Goal: Task Accomplishment & Management: Complete application form

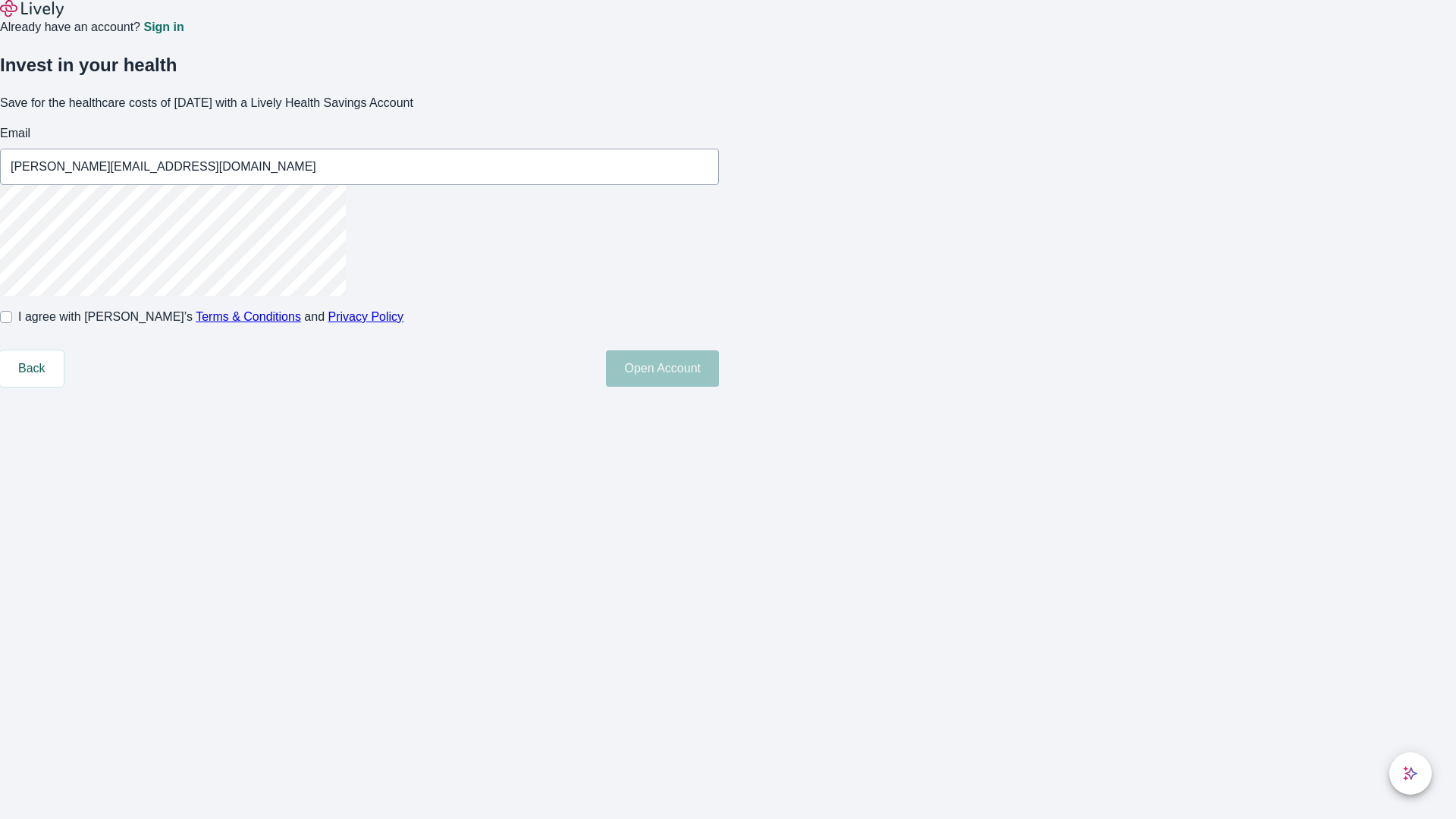
click at [12, 323] on input "I agree with Lively’s Terms & Conditions and Privacy Policy" at bounding box center [6, 316] width 12 height 12
checkbox input "true"
click at [719, 387] on button "Open Account" at bounding box center [663, 368] width 113 height 36
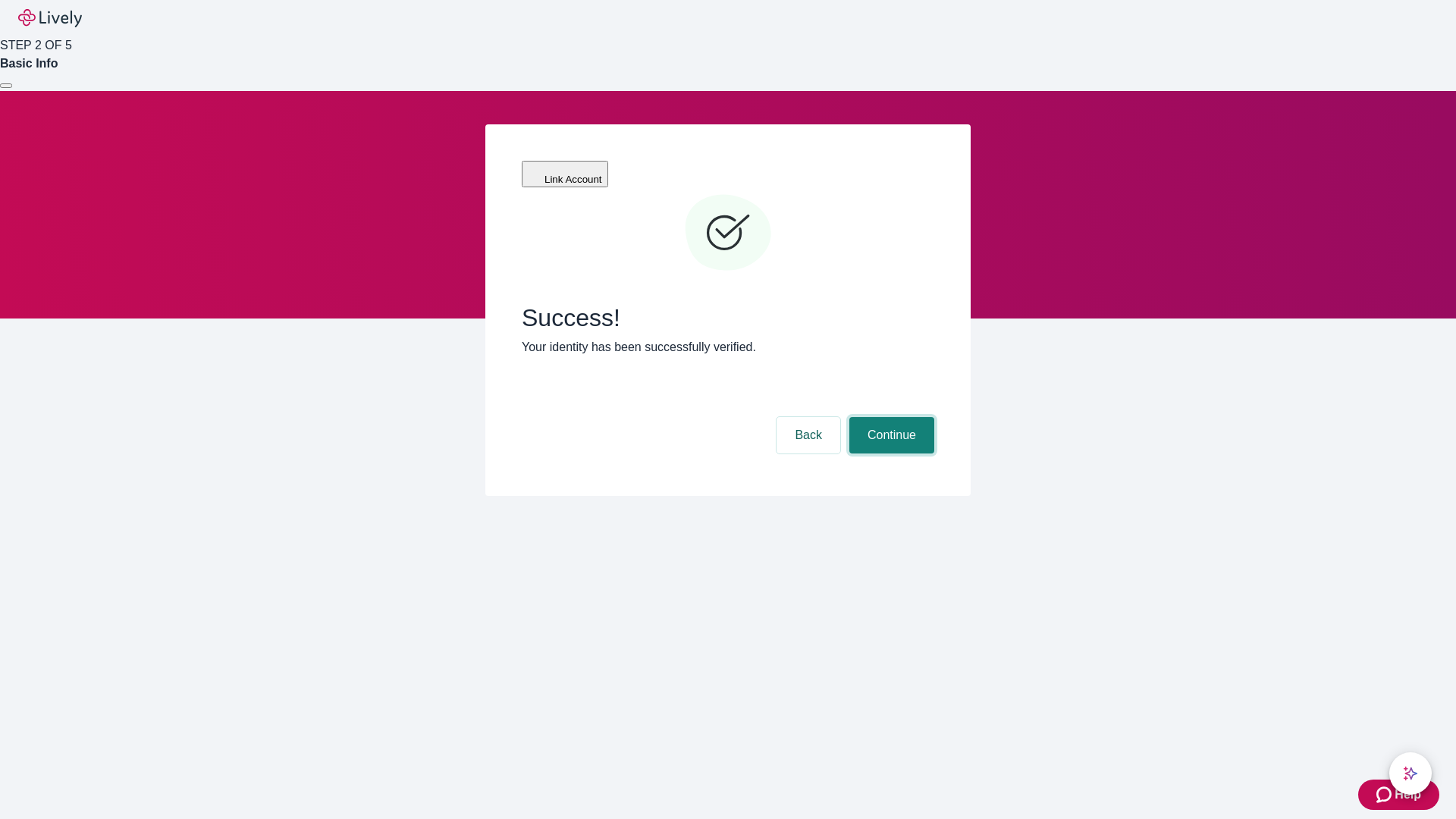
click at [890, 417] on button "Continue" at bounding box center [892, 434] width 85 height 36
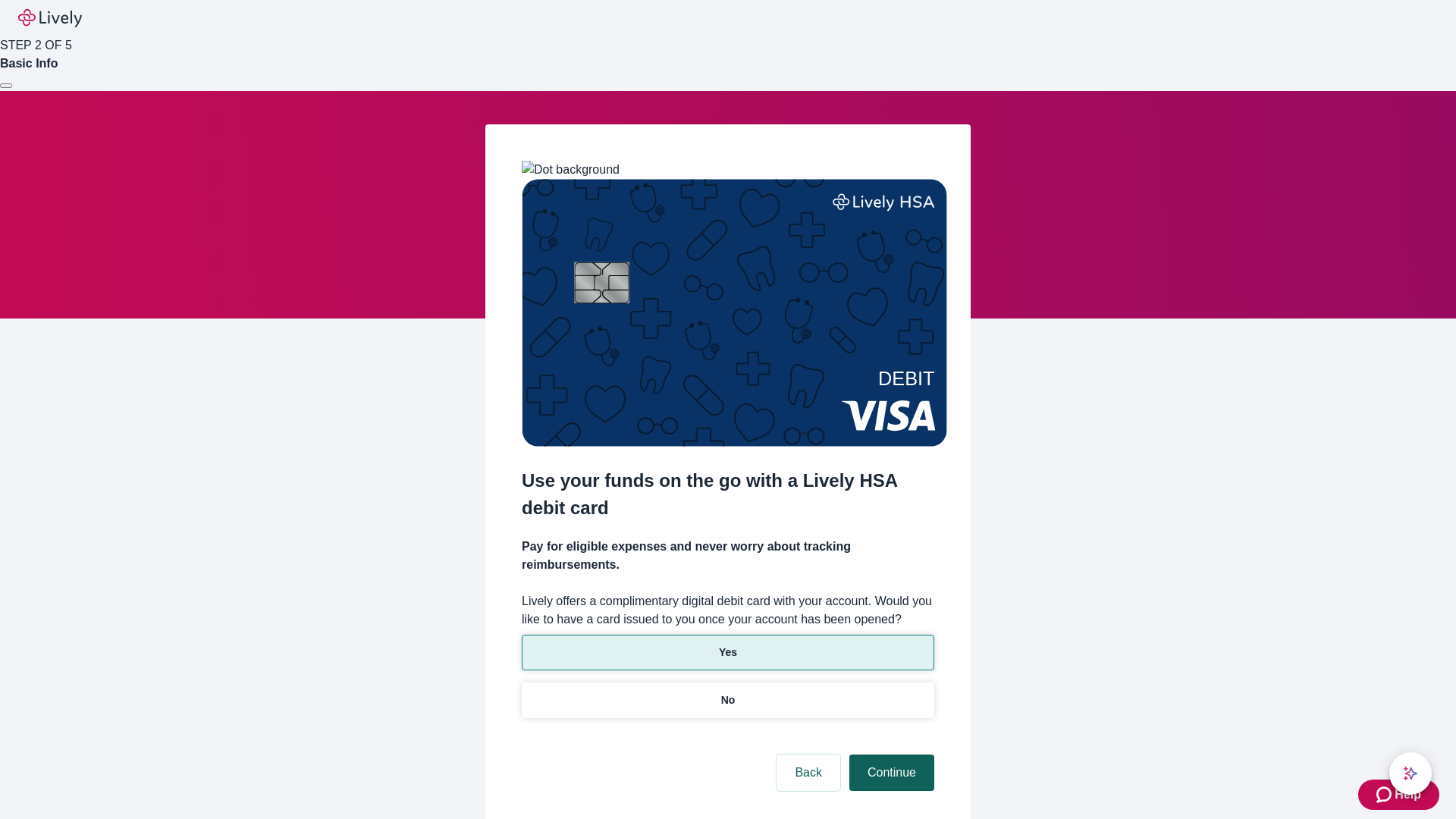
click at [728, 645] on p "Yes" at bounding box center [728, 653] width 18 height 16
click at [890, 755] on button "Continue" at bounding box center [892, 772] width 85 height 36
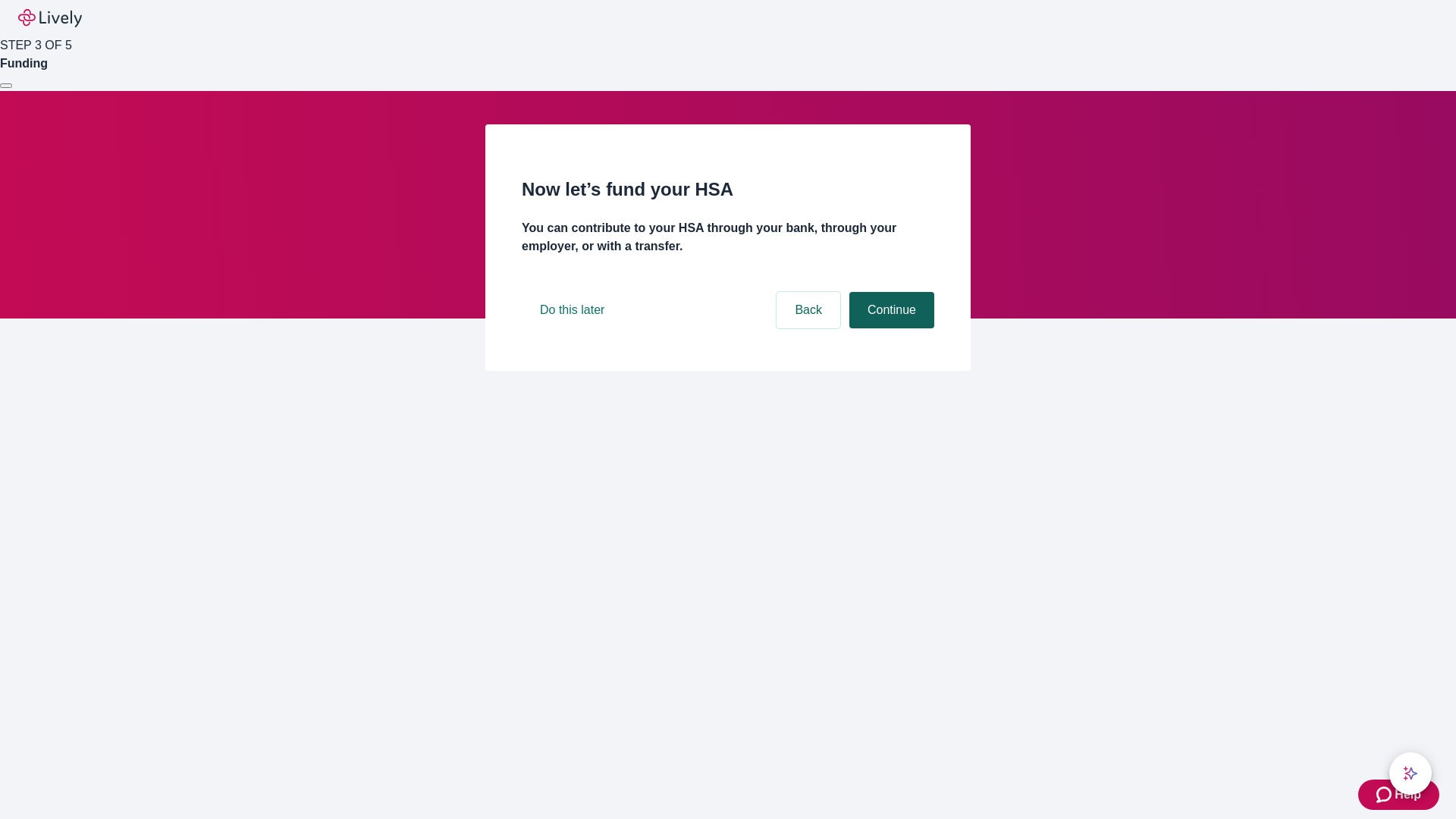
click at [890, 328] on button "Continue" at bounding box center [892, 310] width 85 height 36
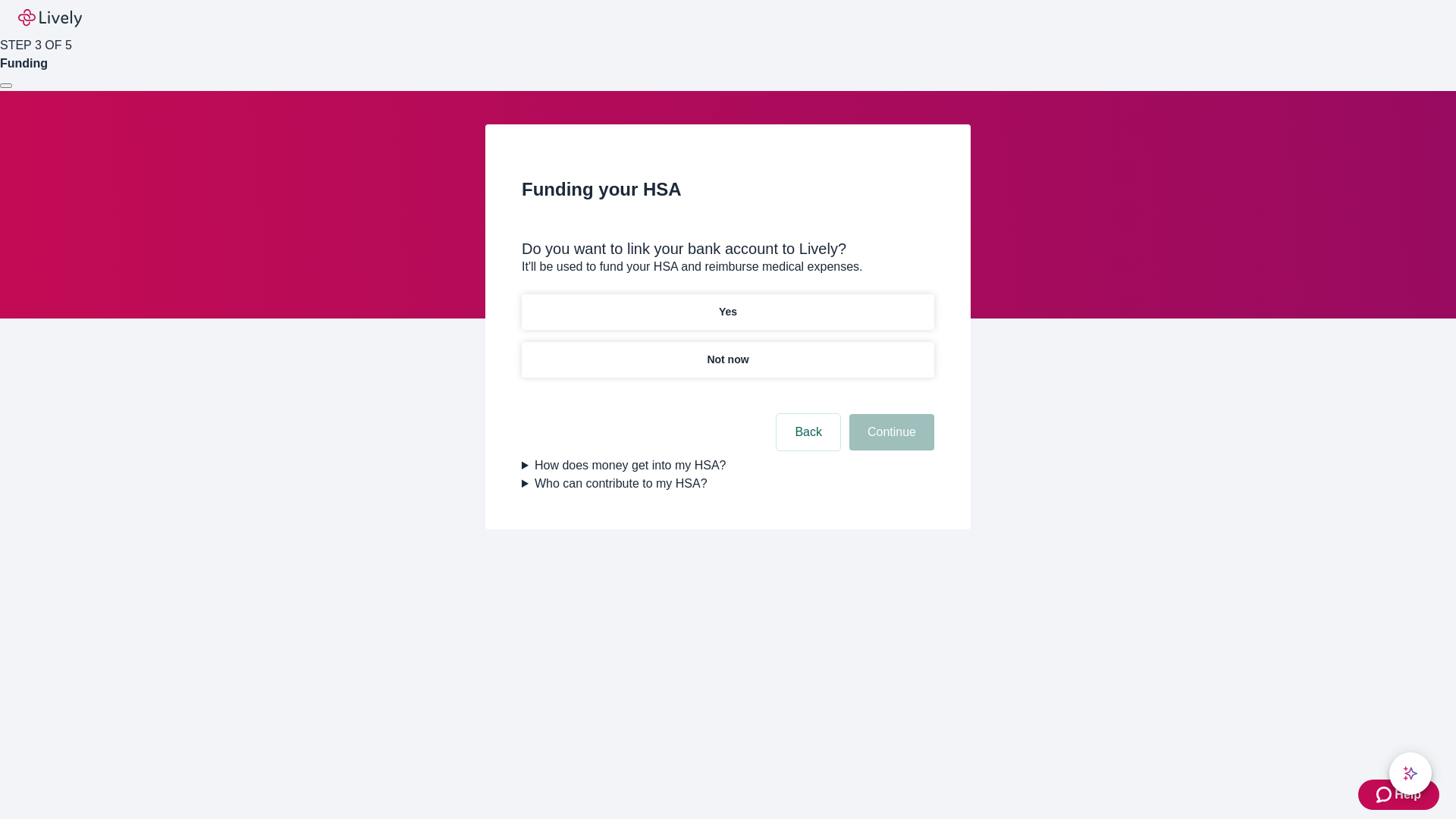
click at [728, 304] on p "Yes" at bounding box center [728, 312] width 18 height 16
click at [890, 414] on button "Continue" at bounding box center [892, 432] width 85 height 36
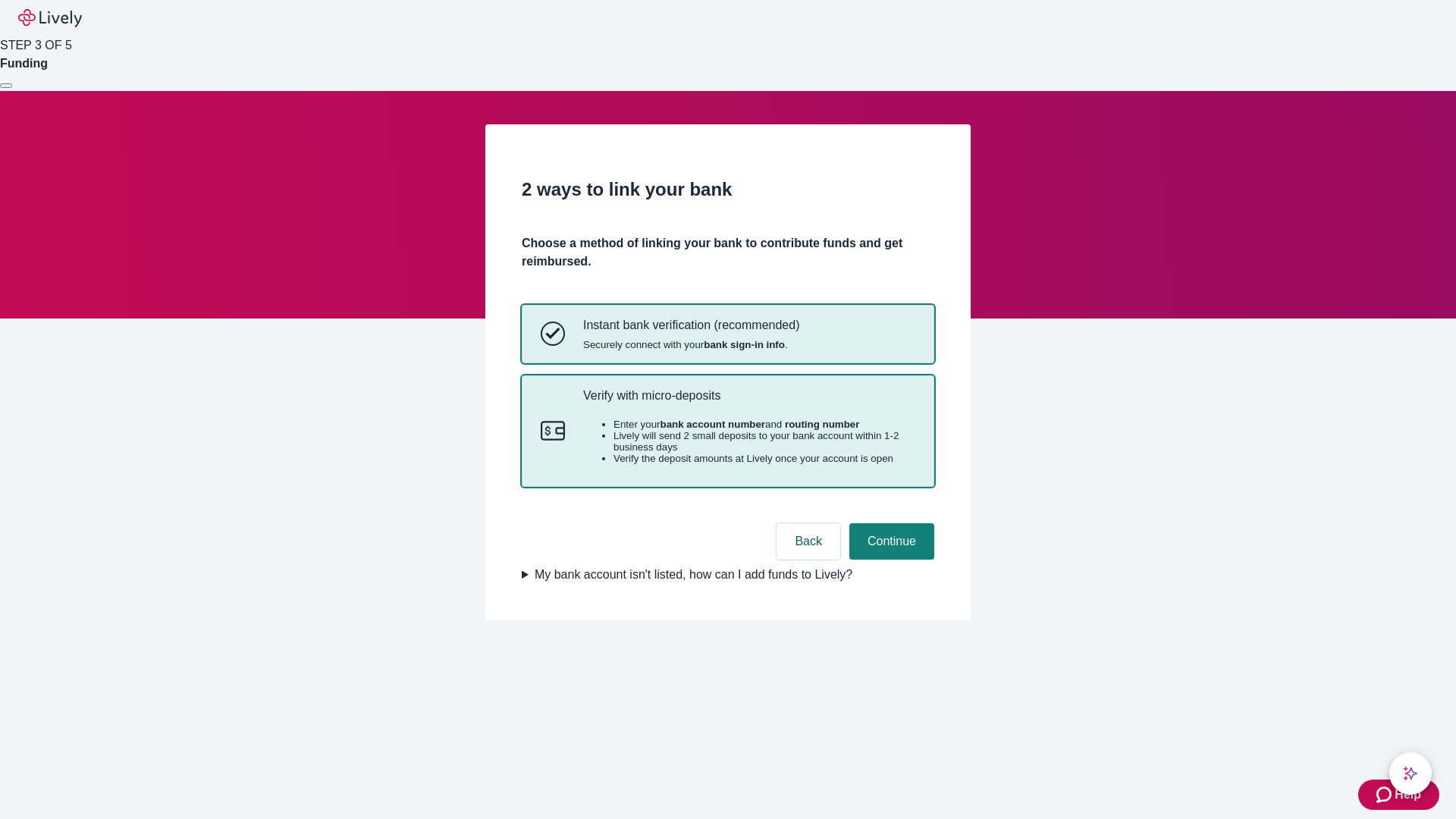
click at [748, 403] on p "Verify with micro-deposits" at bounding box center [749, 396] width 332 height 14
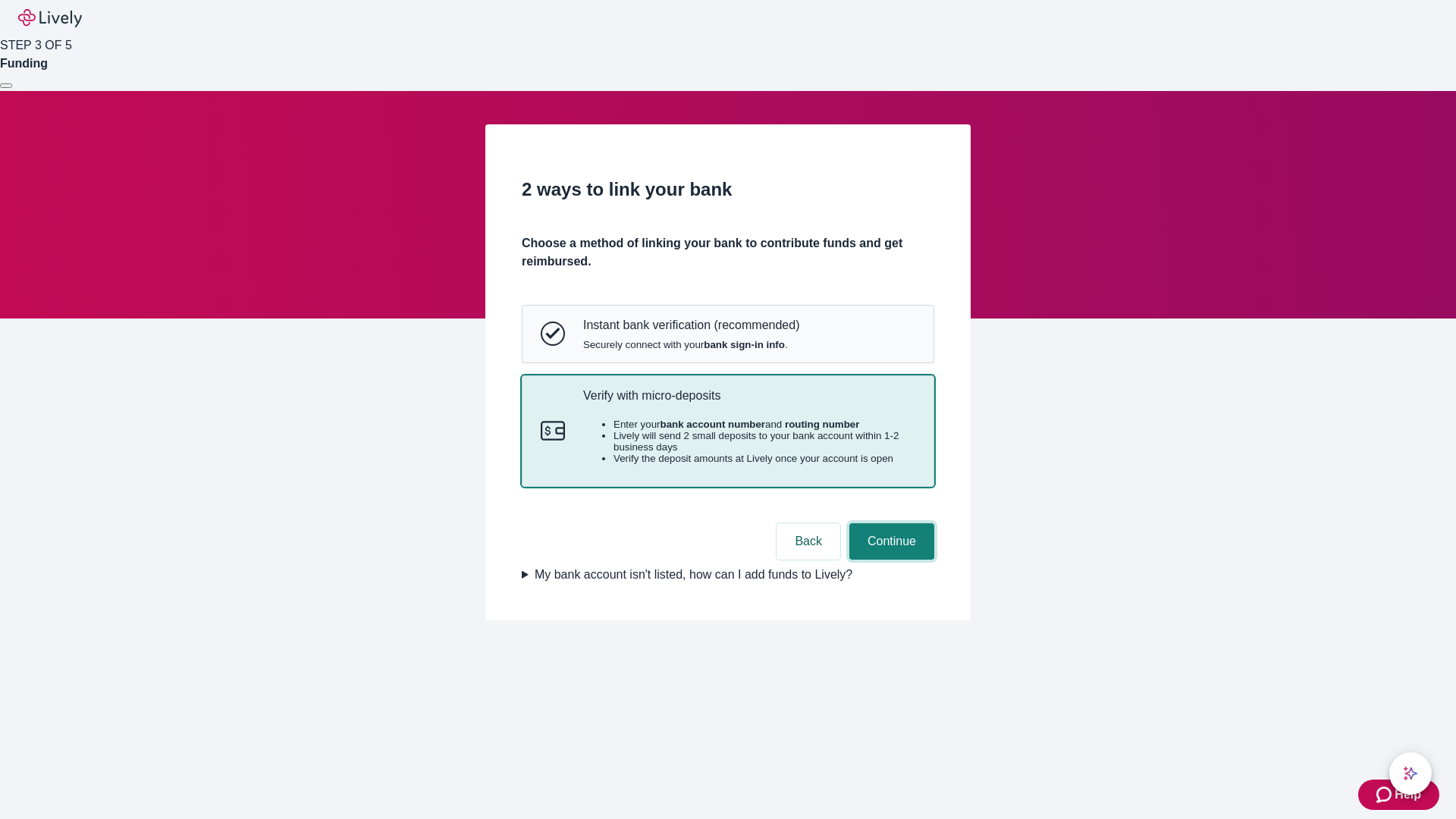
click at [890, 560] on button "Continue" at bounding box center [892, 541] width 85 height 36
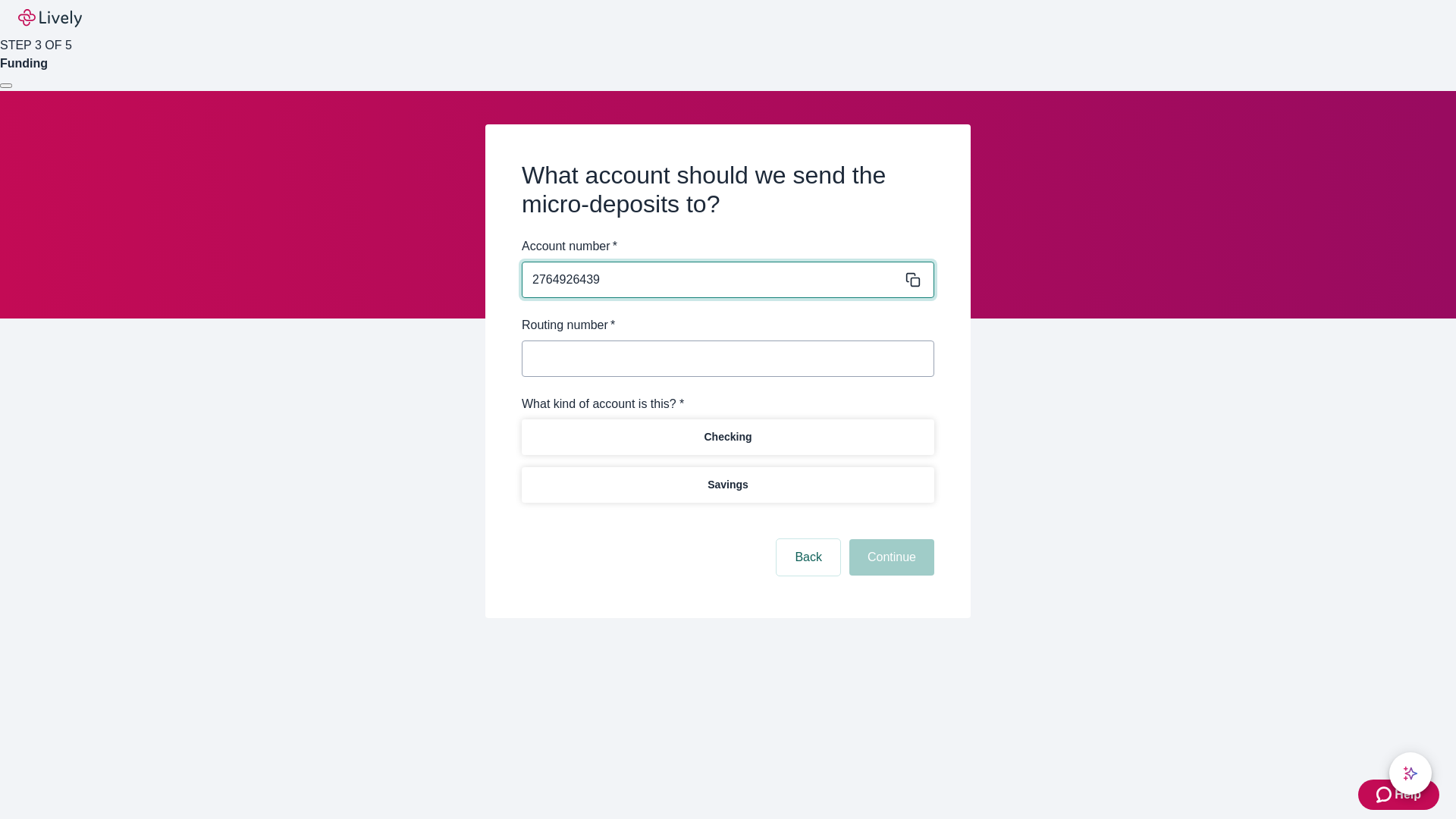
type input "2764926439"
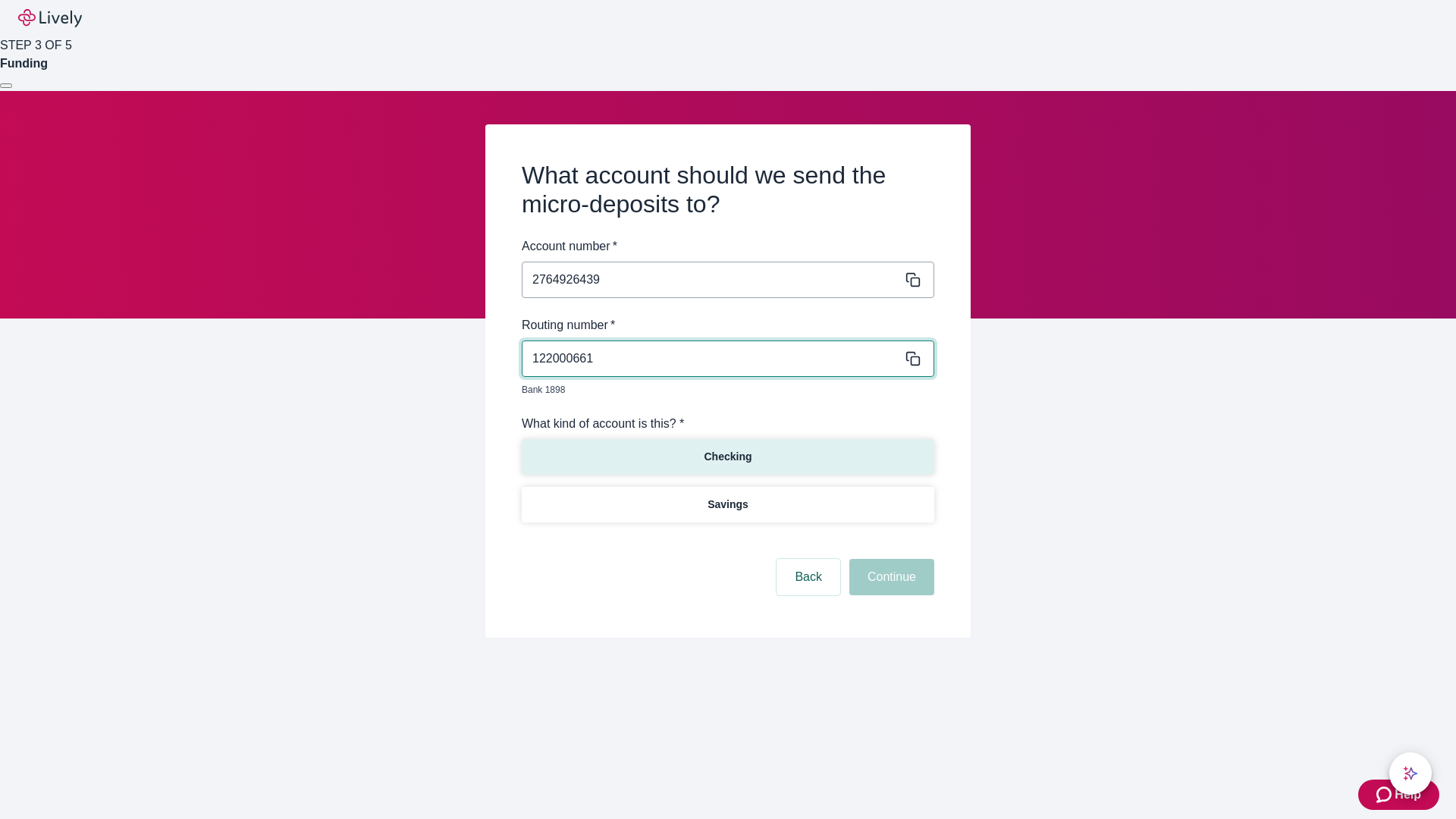
type input "122000661"
click at [728, 449] on p "Checking" at bounding box center [728, 457] width 48 height 16
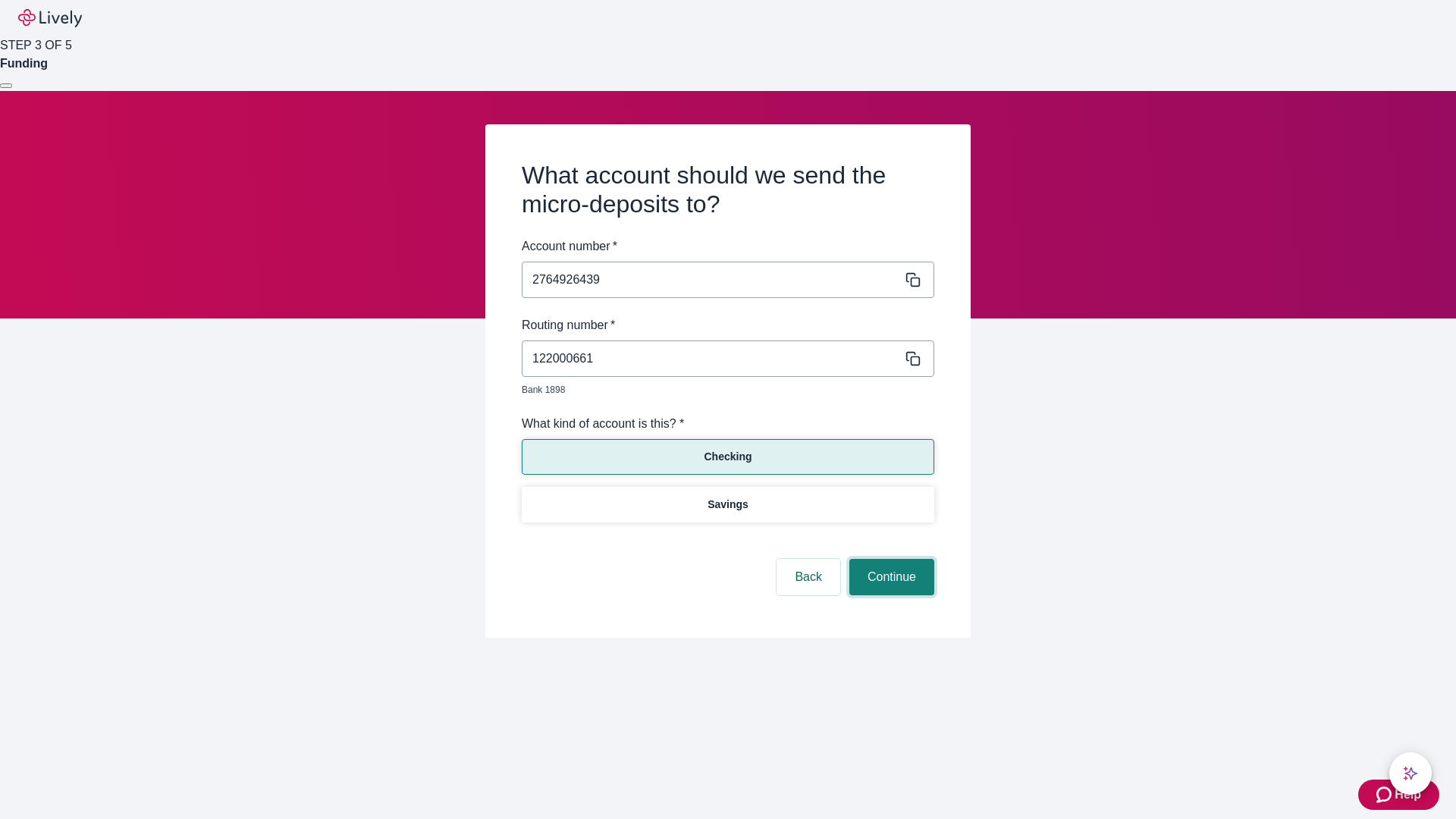
click at [890, 560] on button "Continue" at bounding box center [892, 577] width 85 height 36
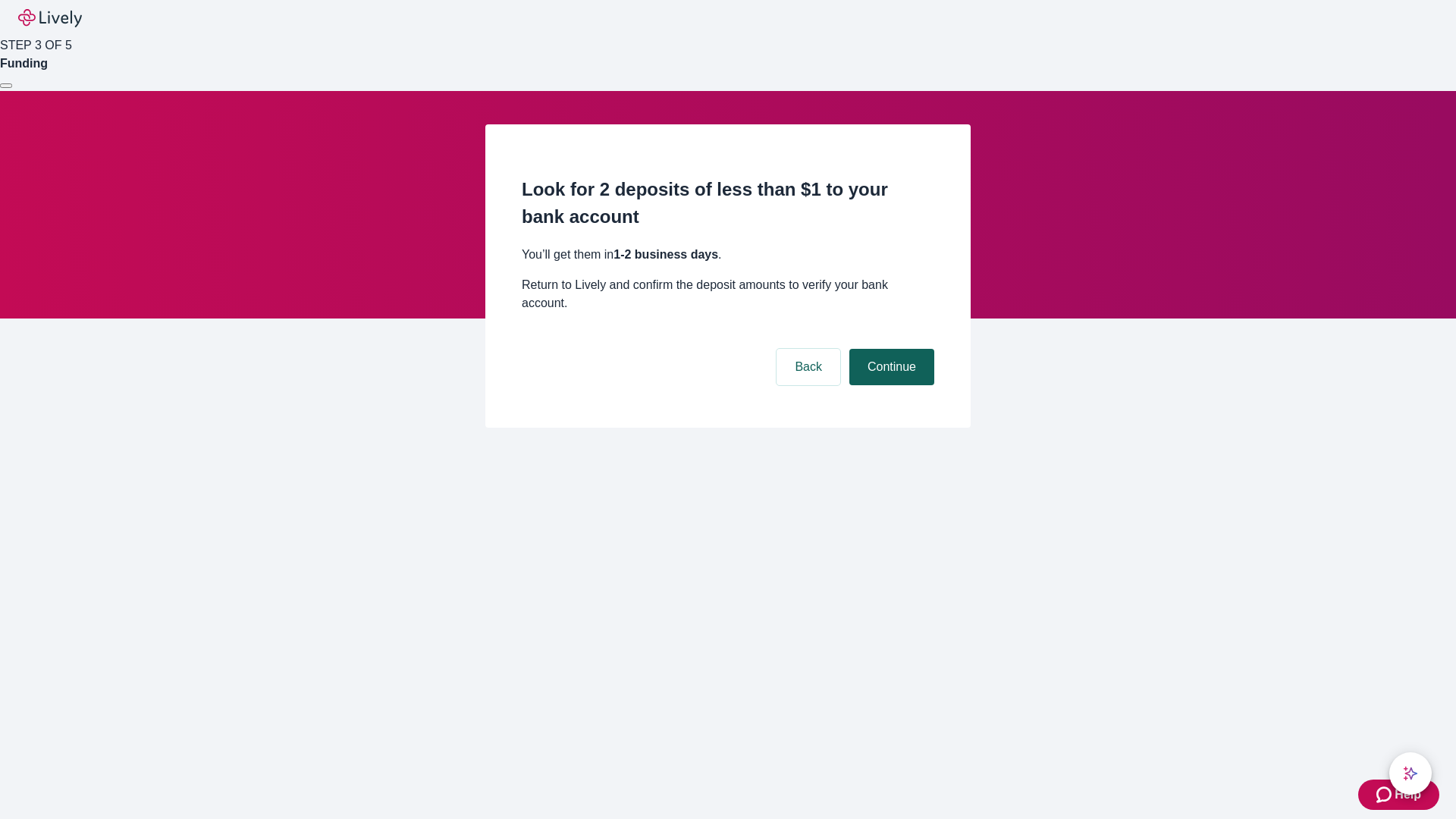
click at [890, 348] on button "Continue" at bounding box center [892, 366] width 85 height 36
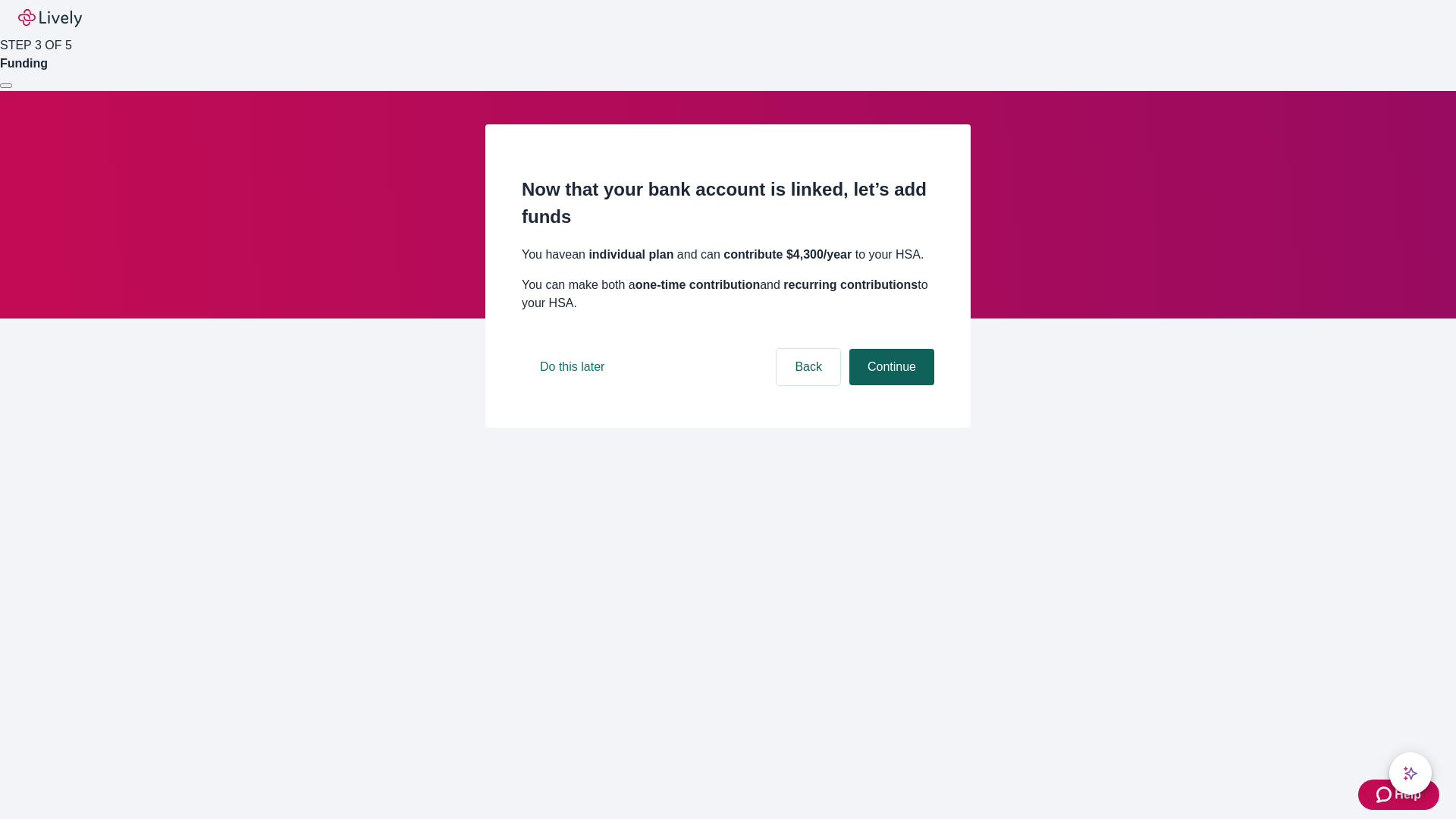
click at [890, 385] on button "Continue" at bounding box center [892, 366] width 85 height 36
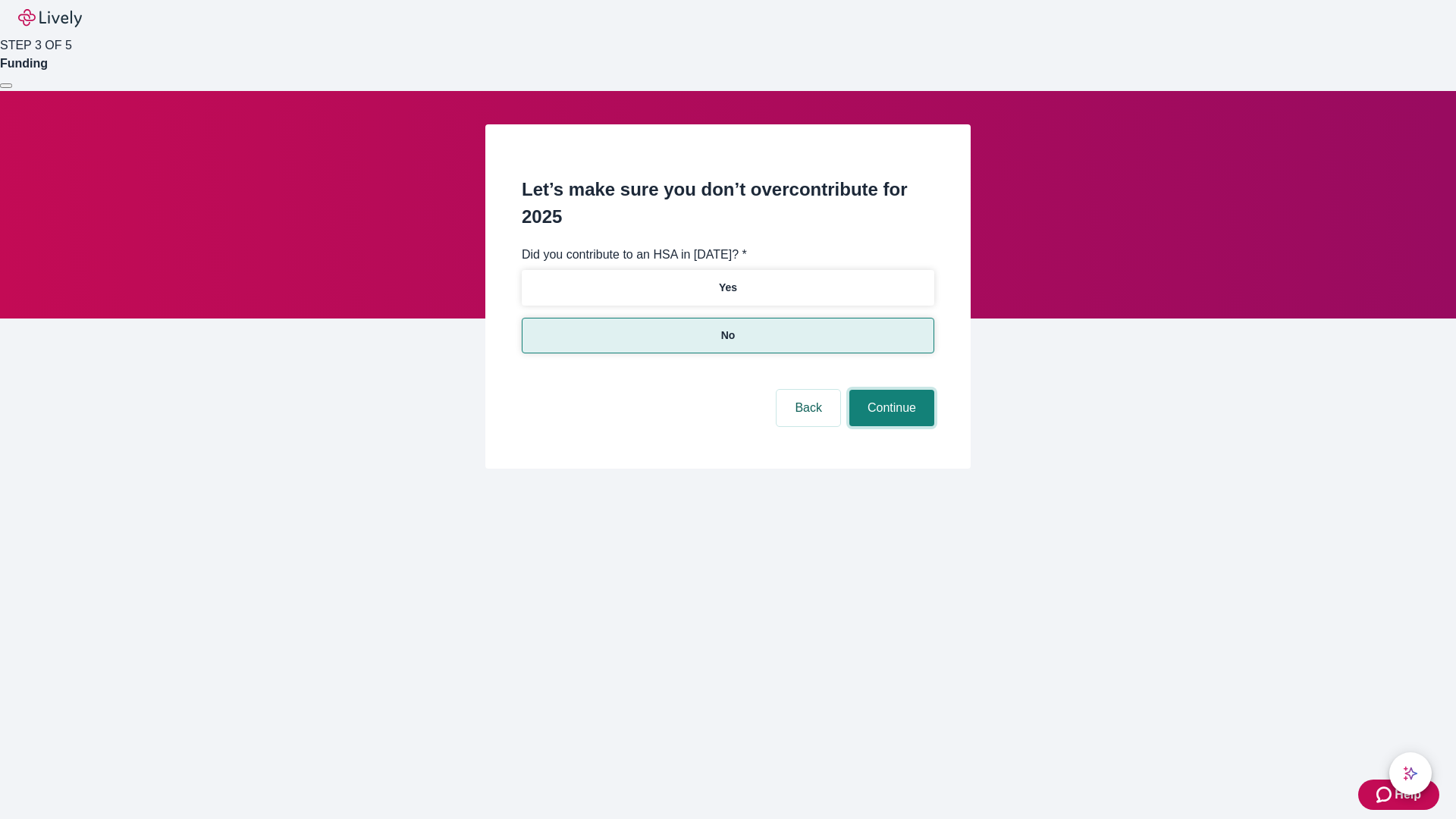
click at [890, 389] on button "Continue" at bounding box center [892, 407] width 85 height 36
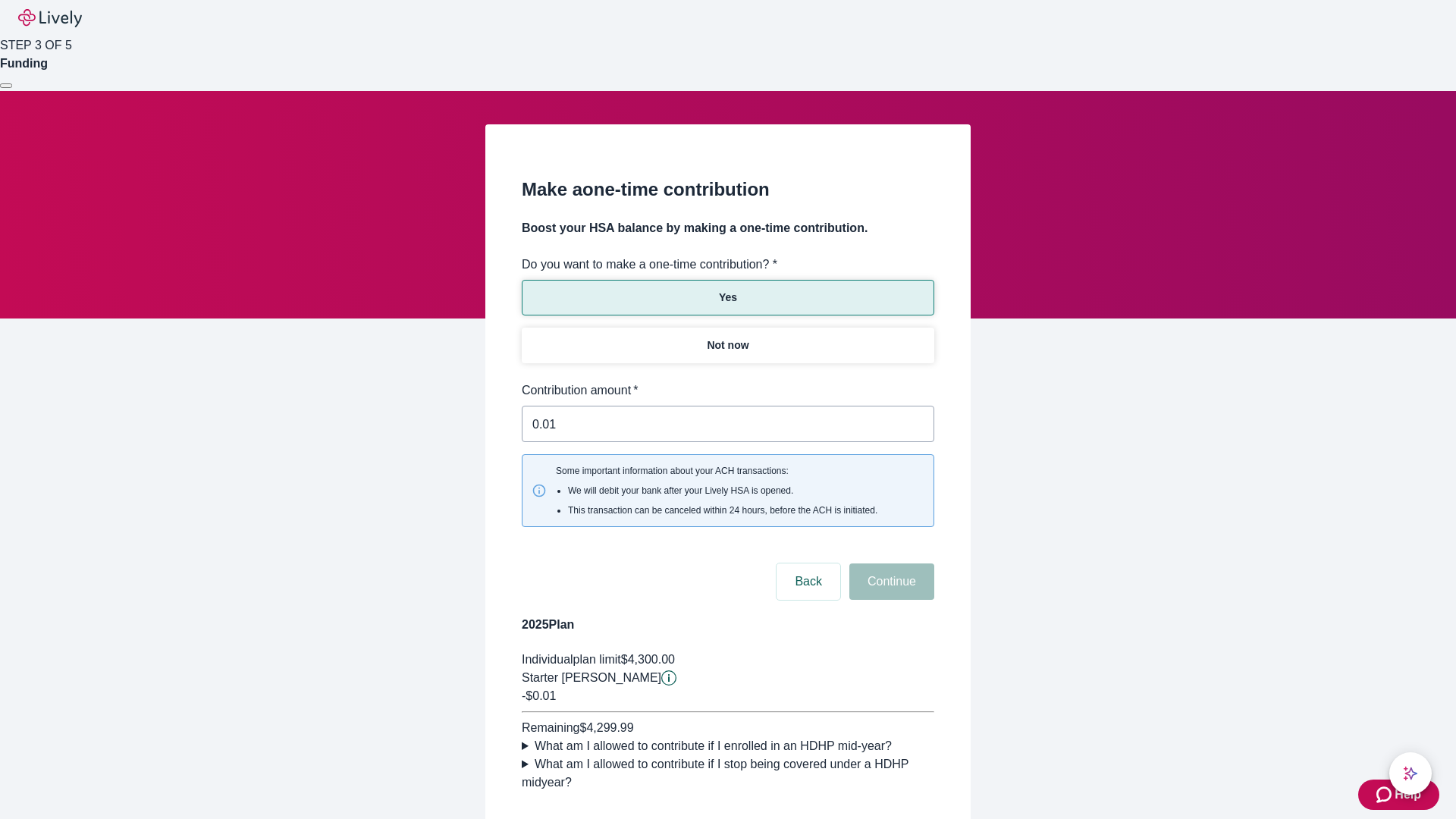
type input "0.01"
click at [890, 564] on button "Continue" at bounding box center [892, 581] width 85 height 36
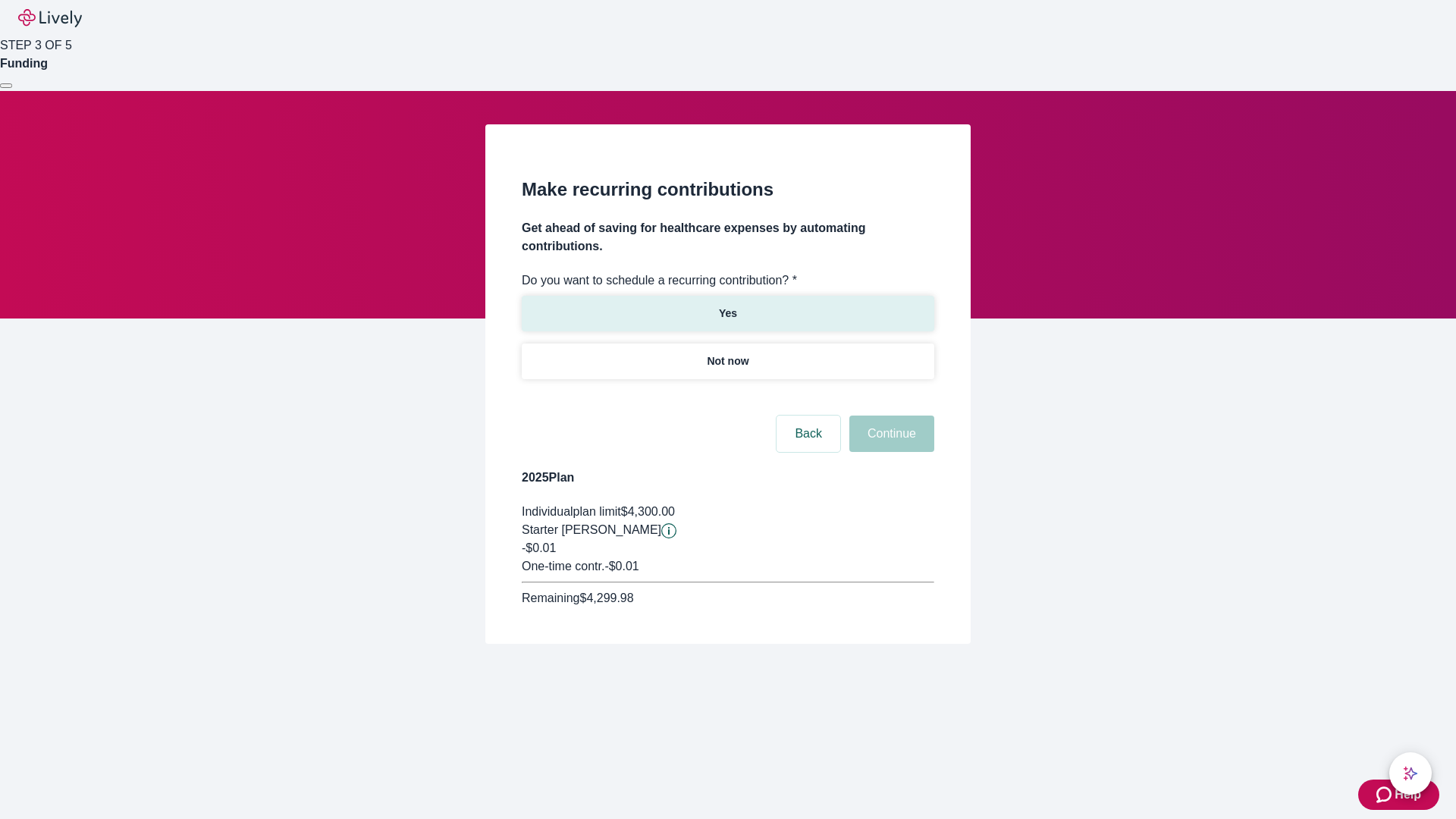
click at [728, 306] on p "Yes" at bounding box center [728, 314] width 18 height 16
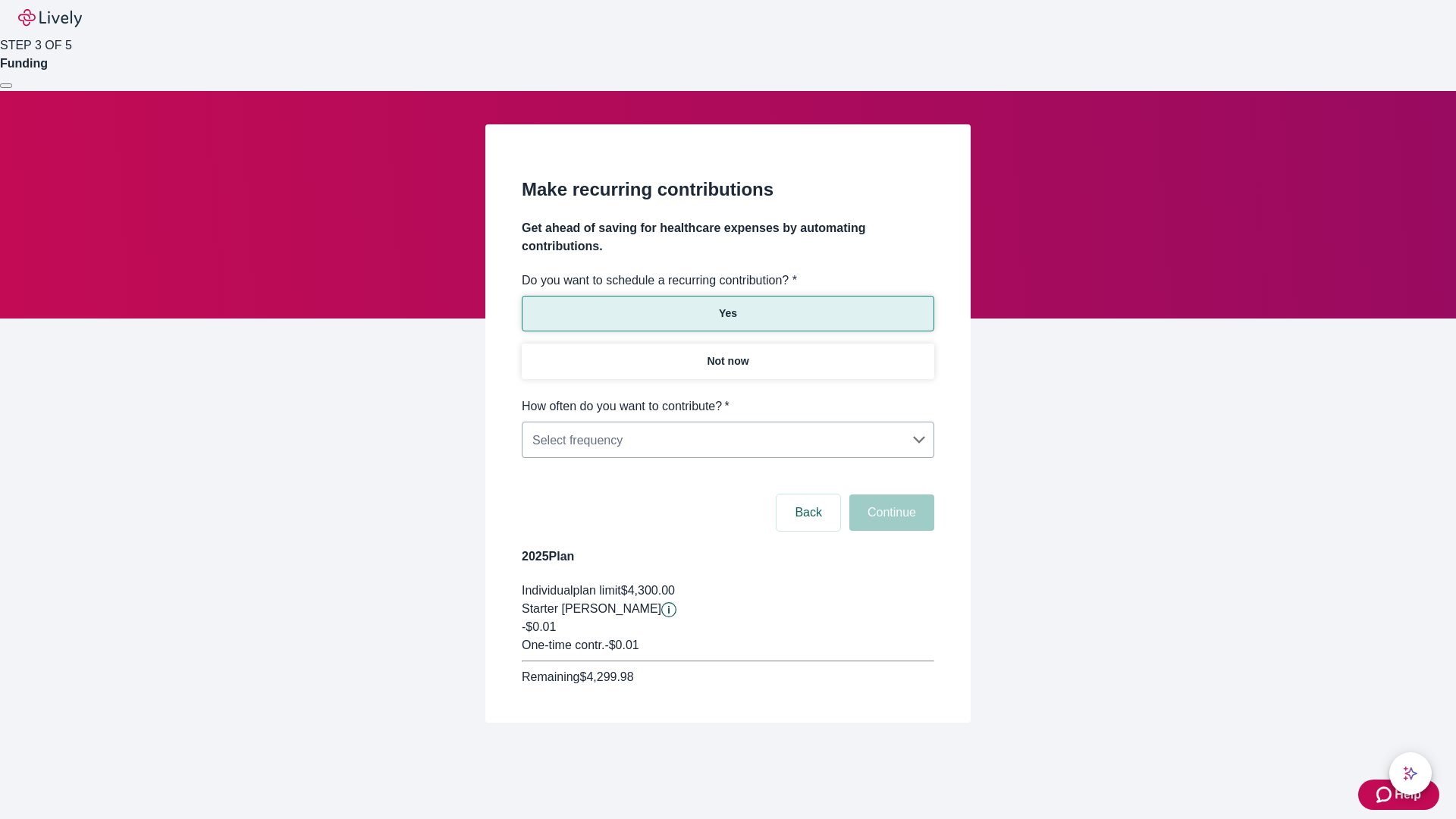
click at [728, 397] on body "Help STEP 3 OF 5 Funding Make recurring contributions Get ahead of saving for h…" at bounding box center [728, 397] width 1456 height 796
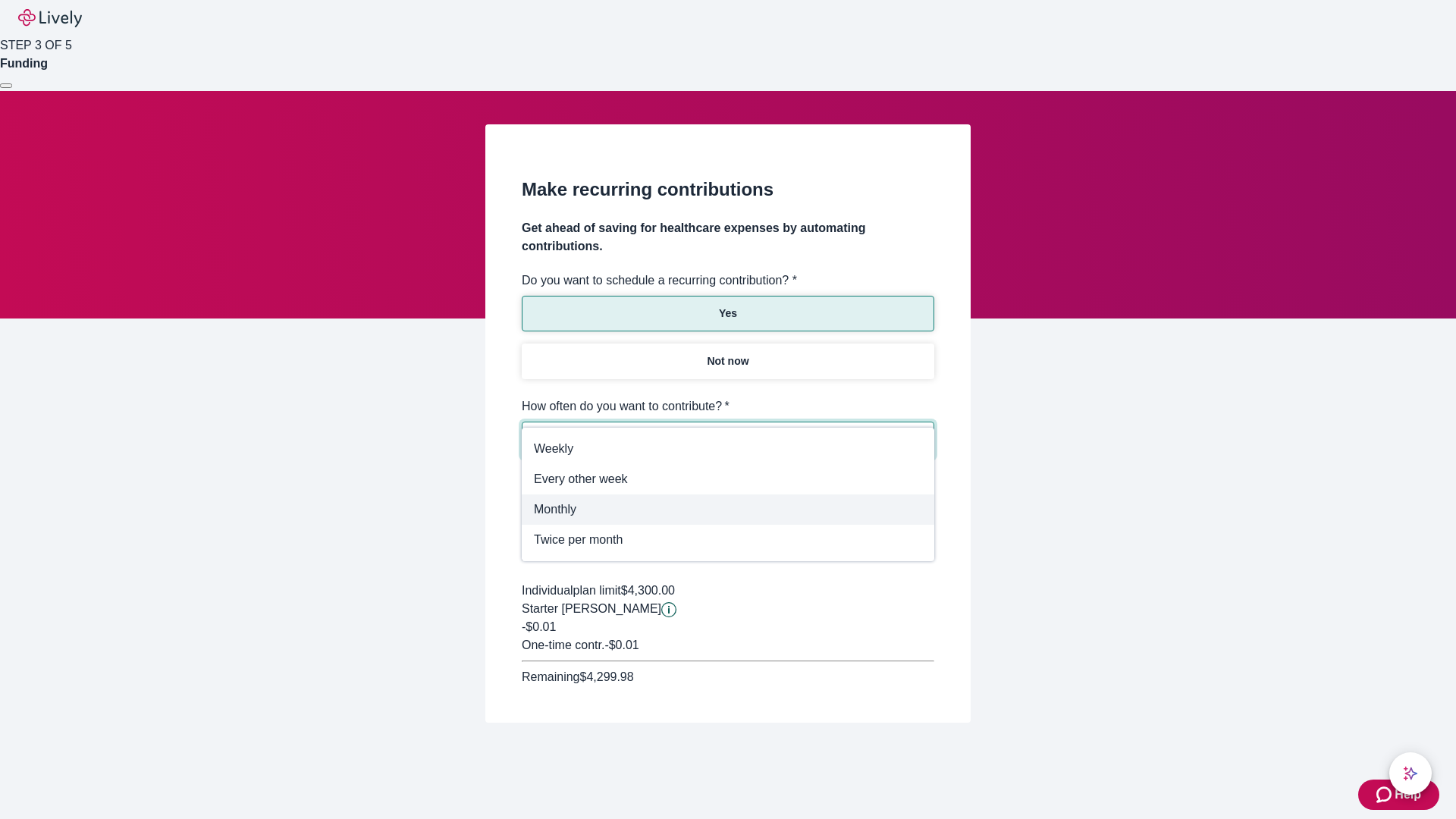
click at [728, 510] on span "Monthly" at bounding box center [728, 509] width 389 height 18
type input "Monthly"
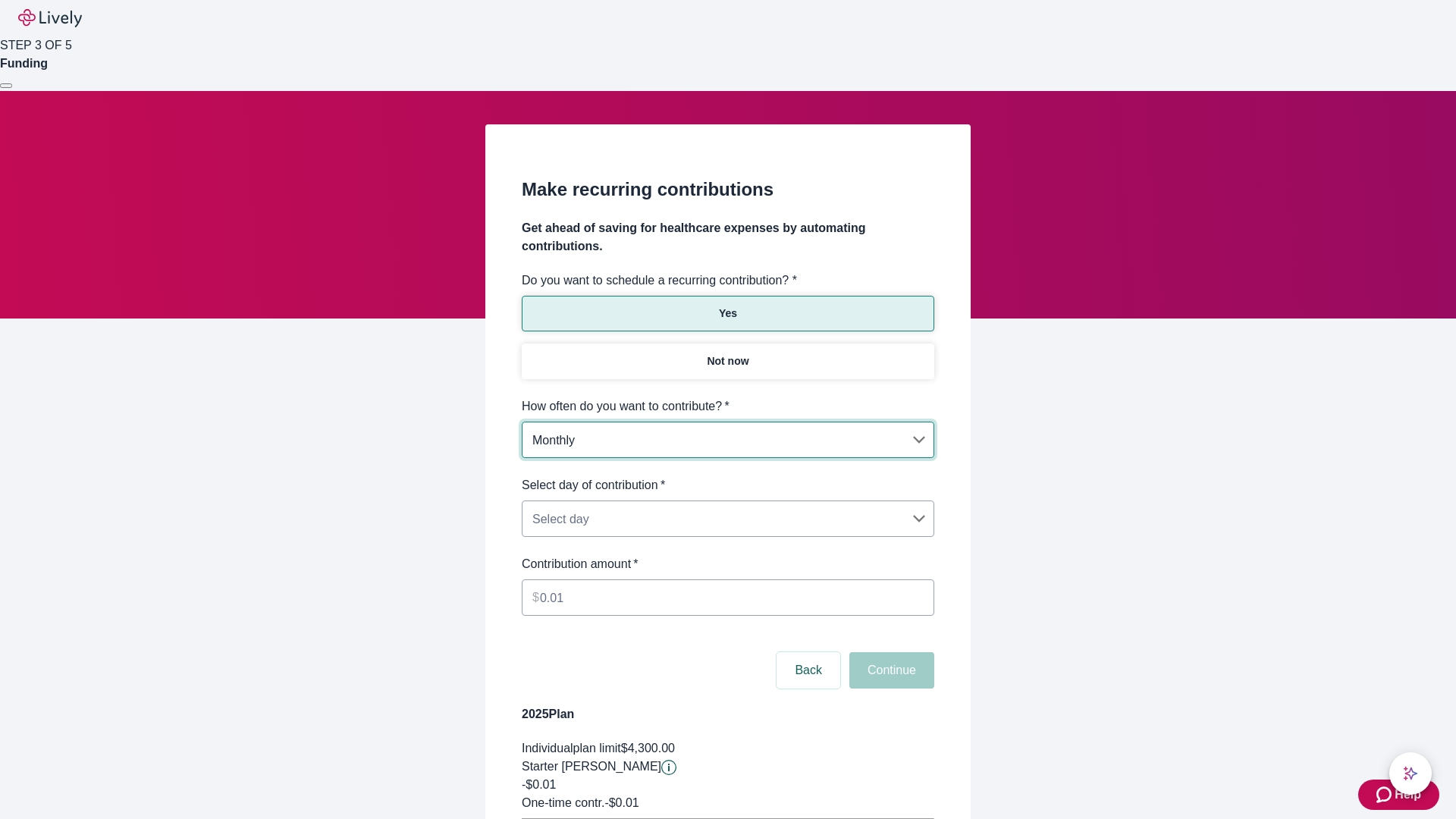
click at [728, 476] on body "Help STEP 3 OF 5 Funding Make recurring contributions Get ahead of saving for h…" at bounding box center [728, 476] width 1456 height 953
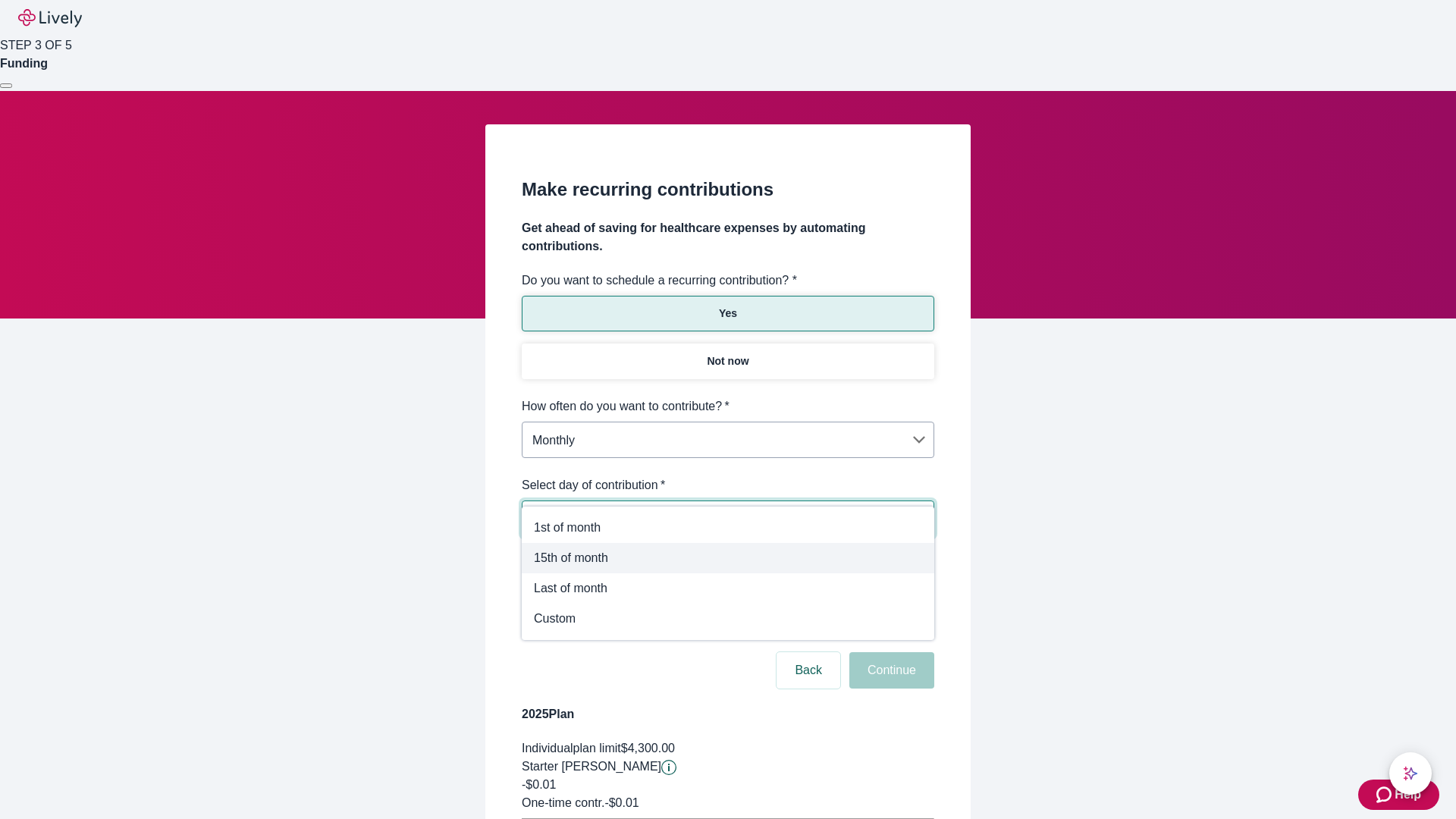
click at [728, 558] on span "15th of month" at bounding box center [728, 558] width 389 height 18
type input "Monthly15th"
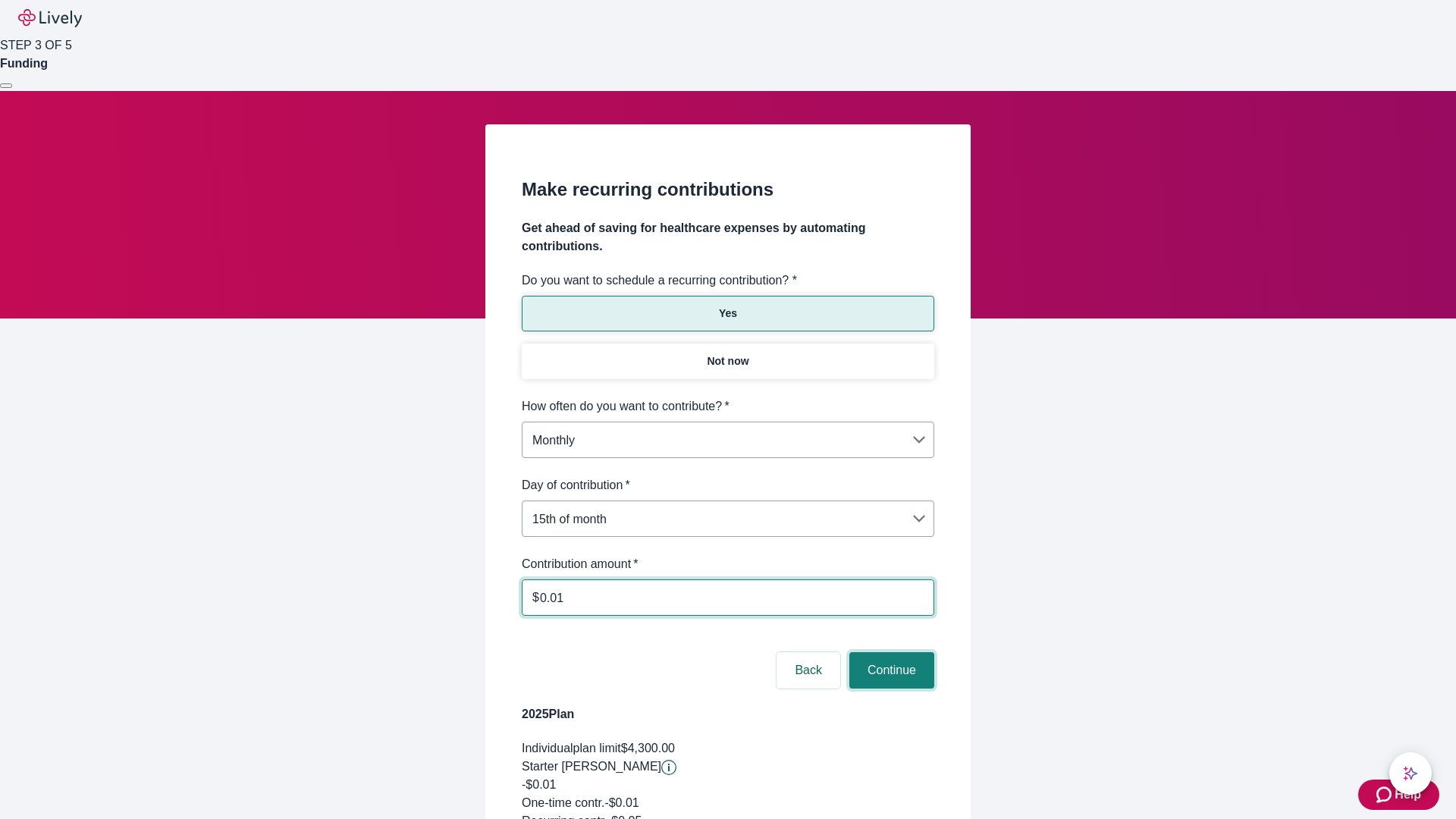
click at [890, 652] on button "Continue" at bounding box center [892, 670] width 85 height 36
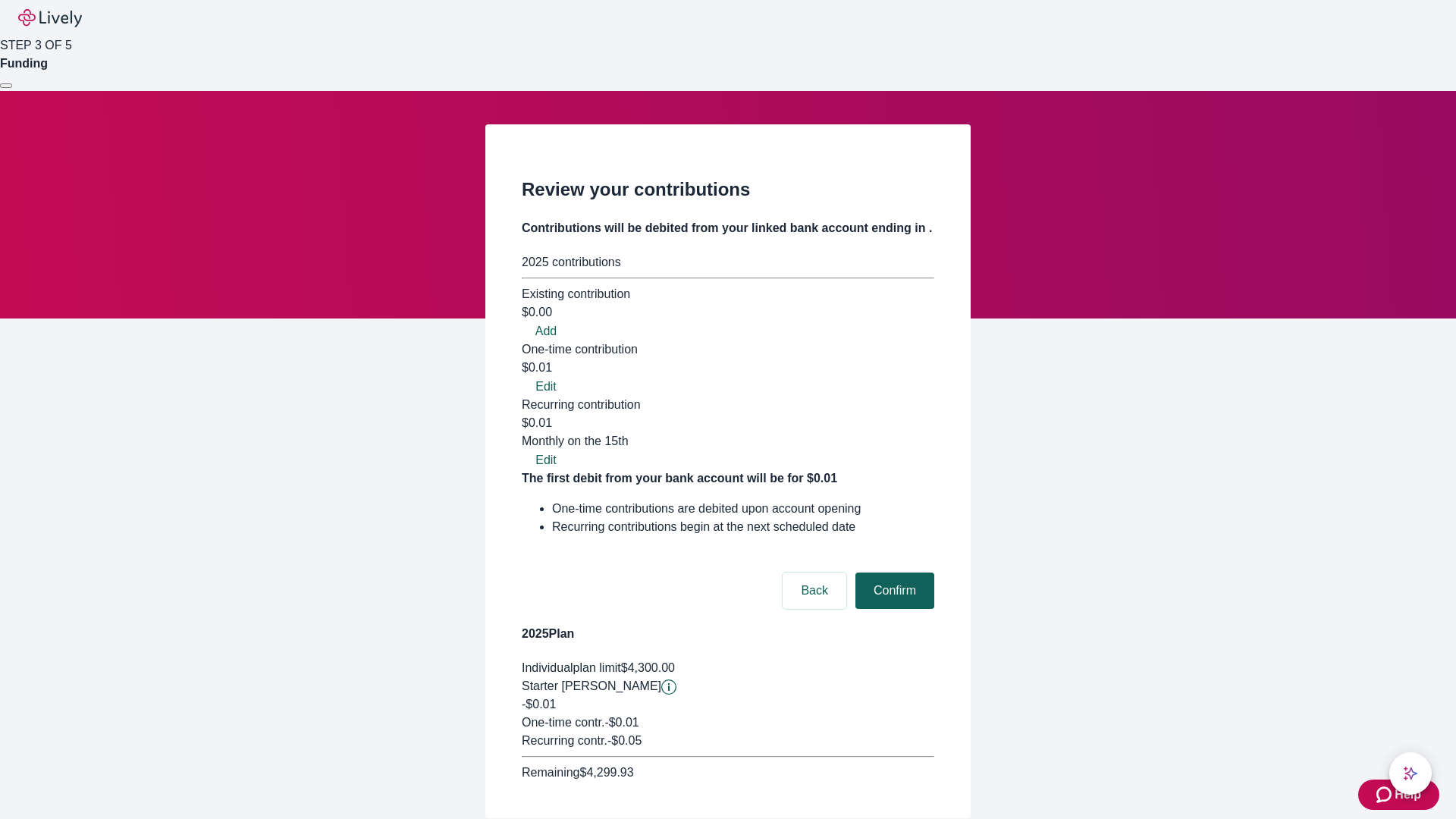
click at [893, 572] on button "Confirm" at bounding box center [895, 590] width 79 height 36
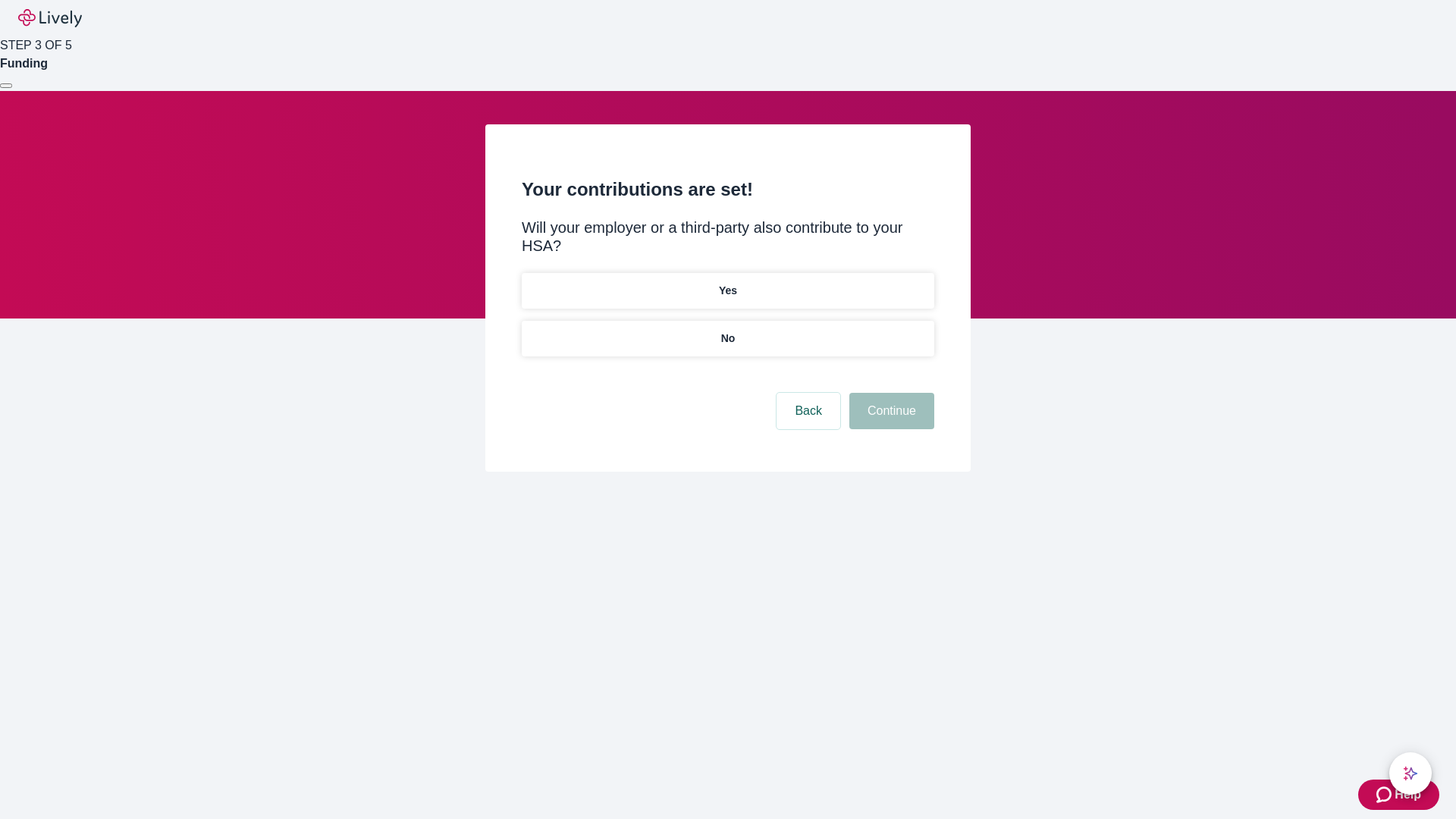
click at [728, 283] on p "Yes" at bounding box center [728, 291] width 18 height 16
click at [890, 393] on button "Continue" at bounding box center [892, 410] width 85 height 36
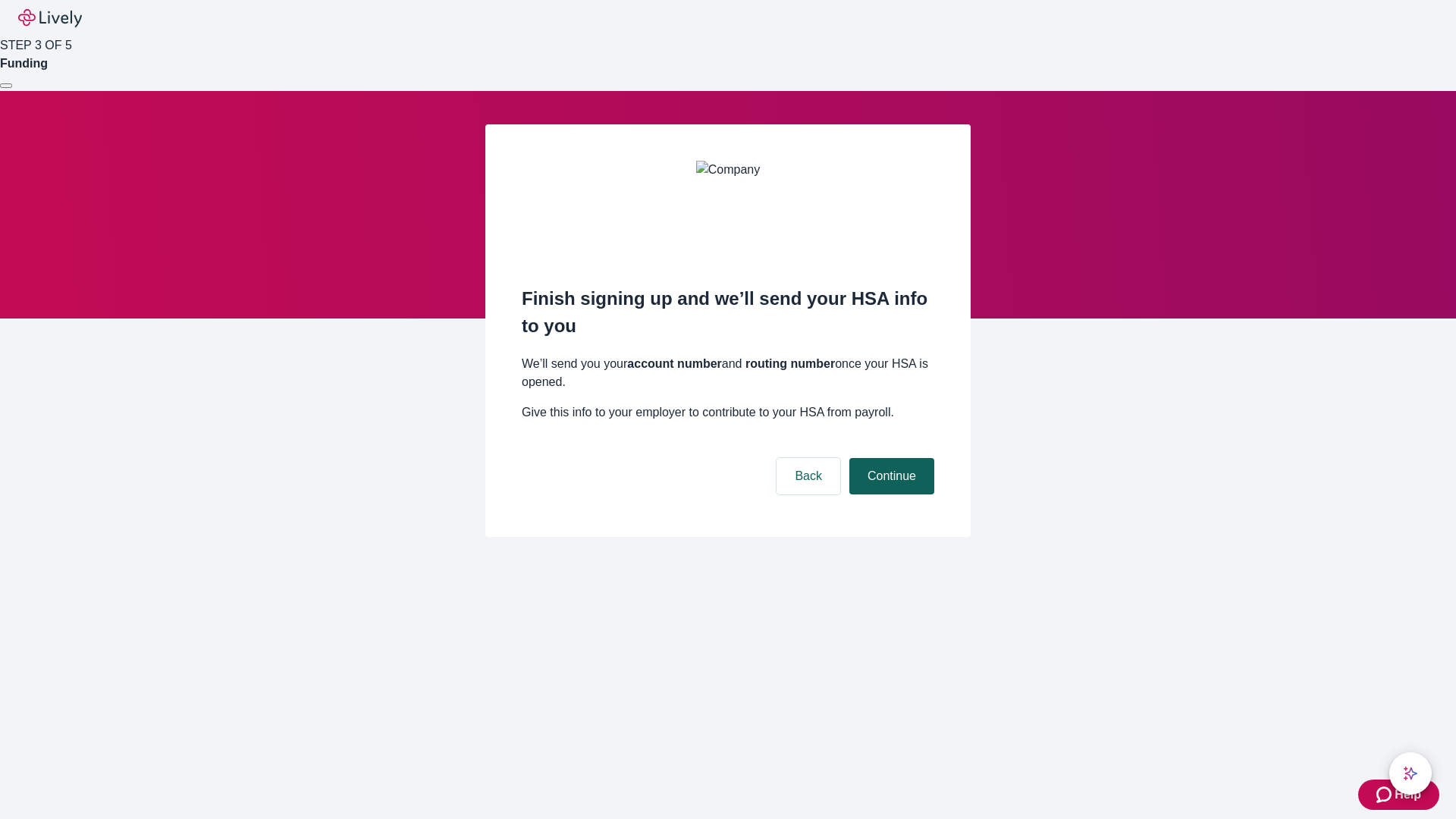
click at [890, 458] on button "Continue" at bounding box center [892, 475] width 85 height 36
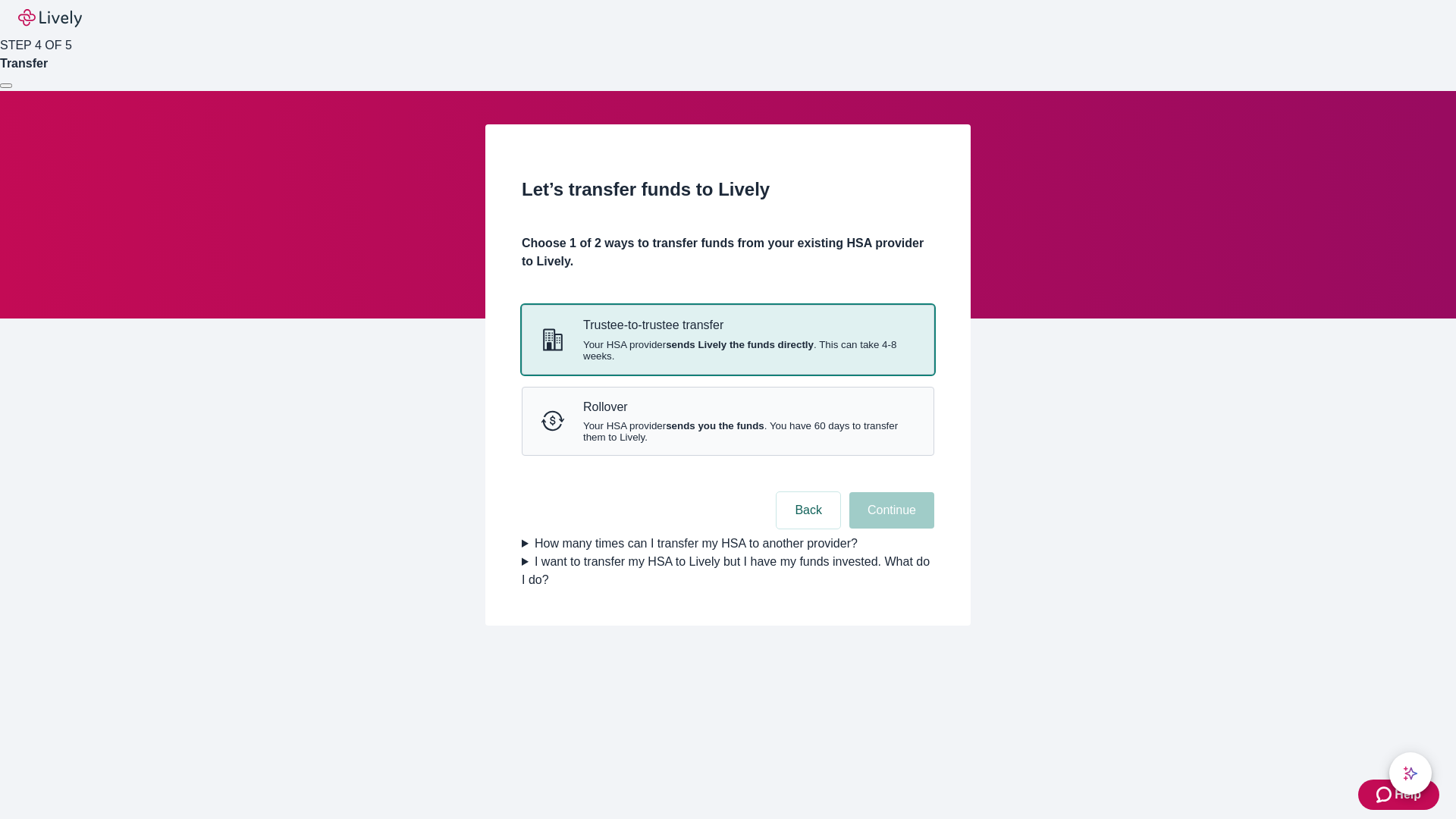
click at [728, 350] on strong "sends Lively the funds directly" at bounding box center [740, 344] width 148 height 11
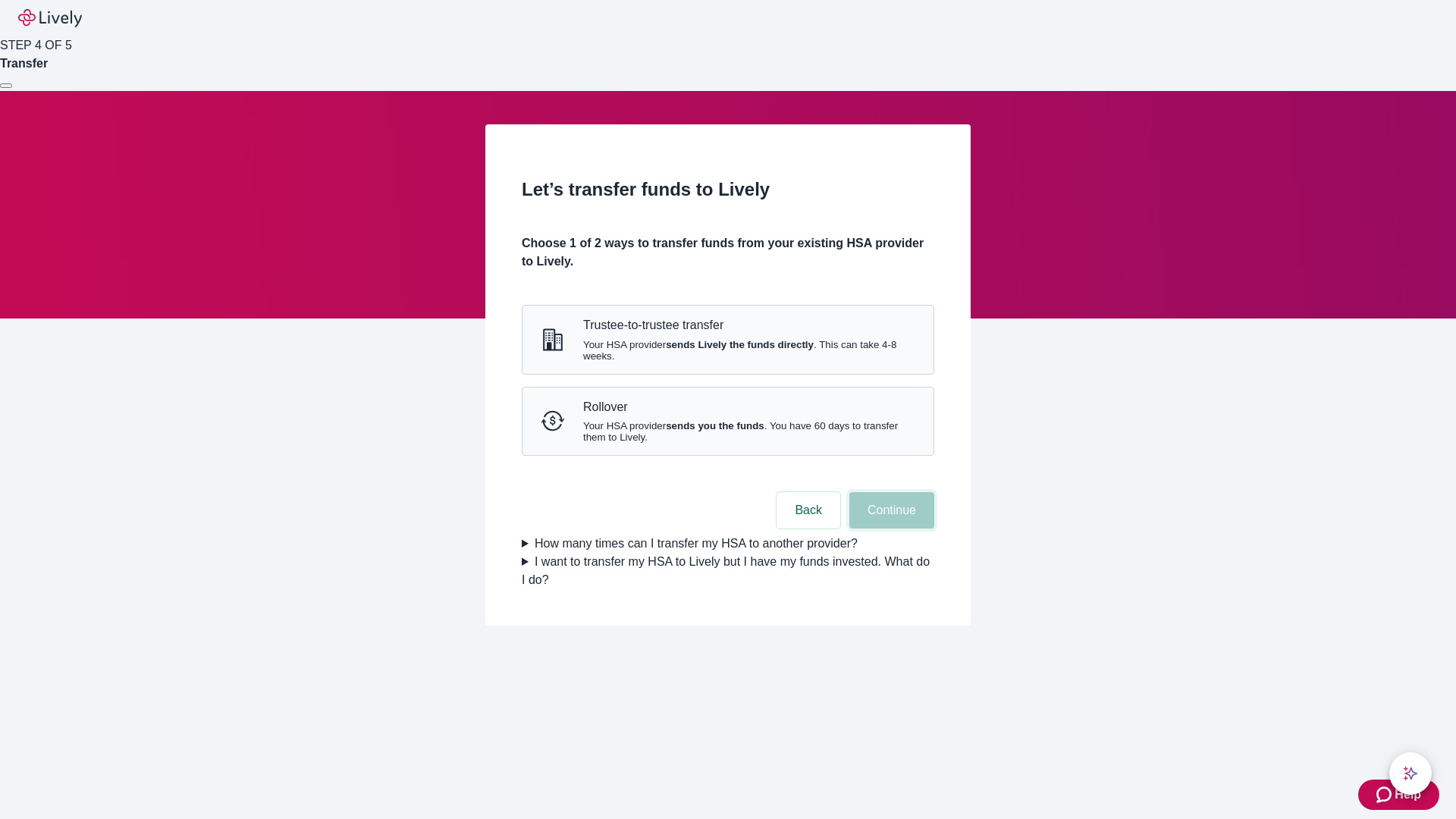
click at [890, 528] on button "Continue" at bounding box center [892, 510] width 85 height 36
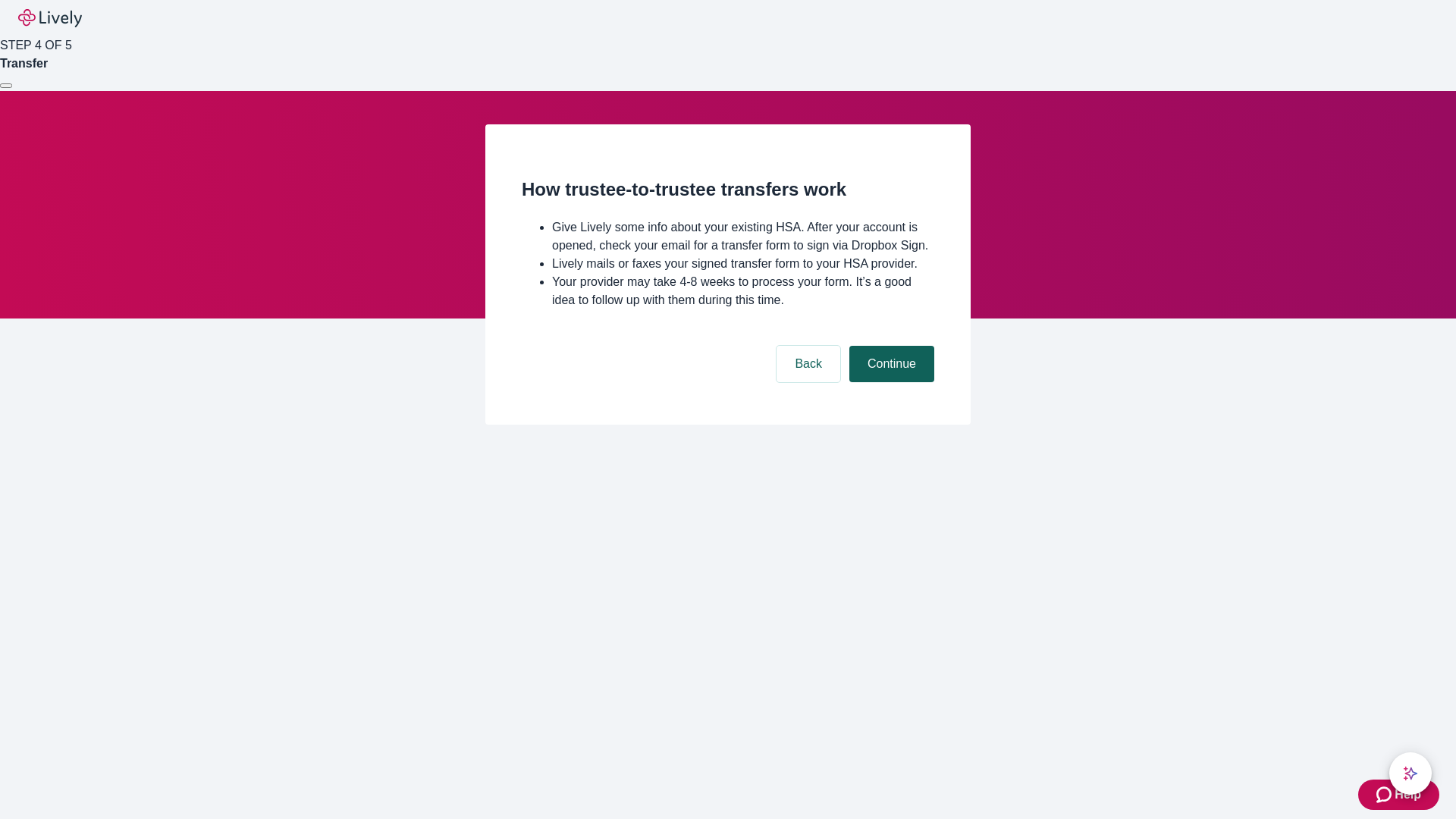
click at [890, 382] on button "Continue" at bounding box center [892, 364] width 85 height 36
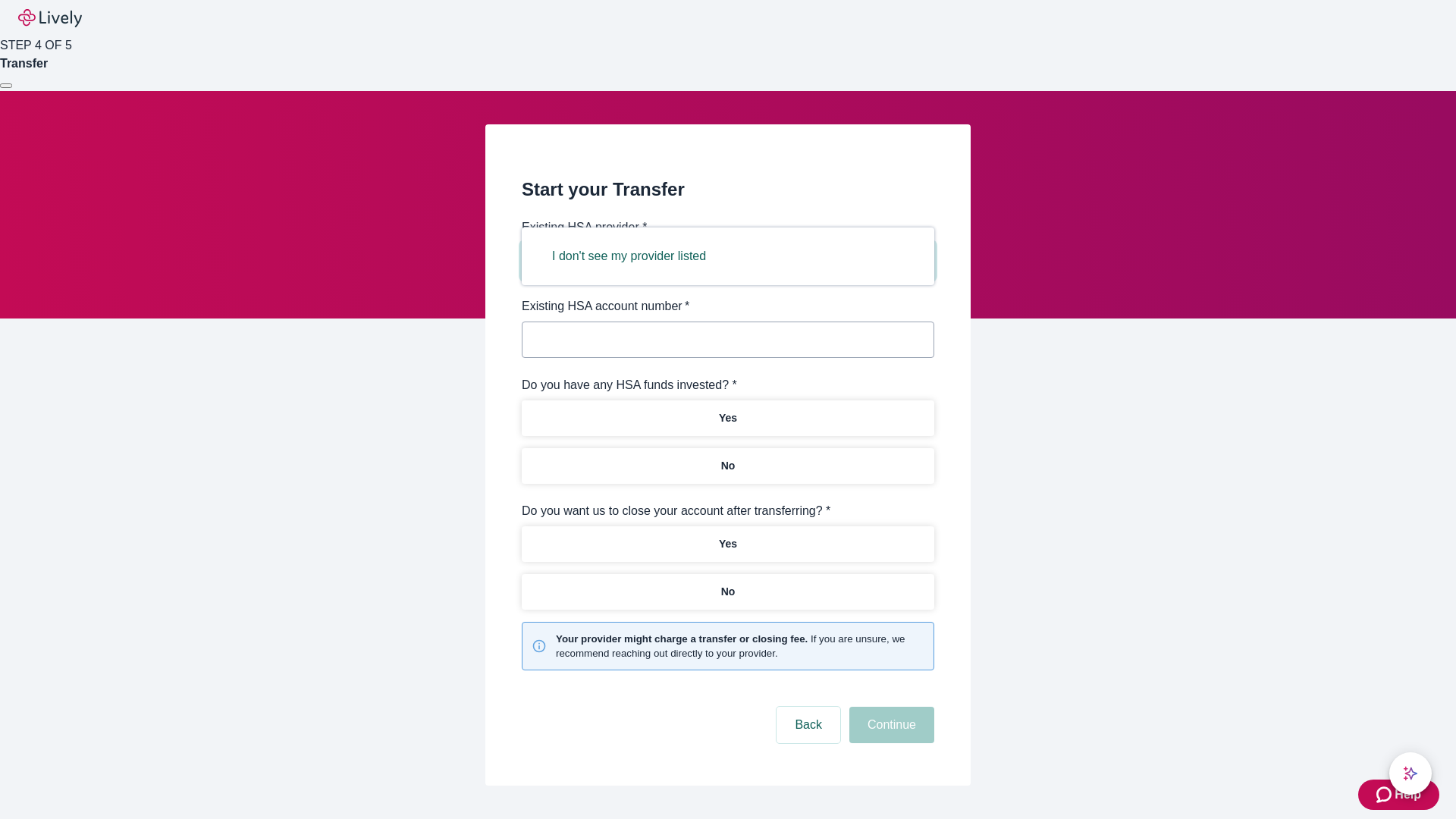
click at [634, 256] on button "I don't see my provider listed" at bounding box center [629, 256] width 190 height 36
type input "Other"
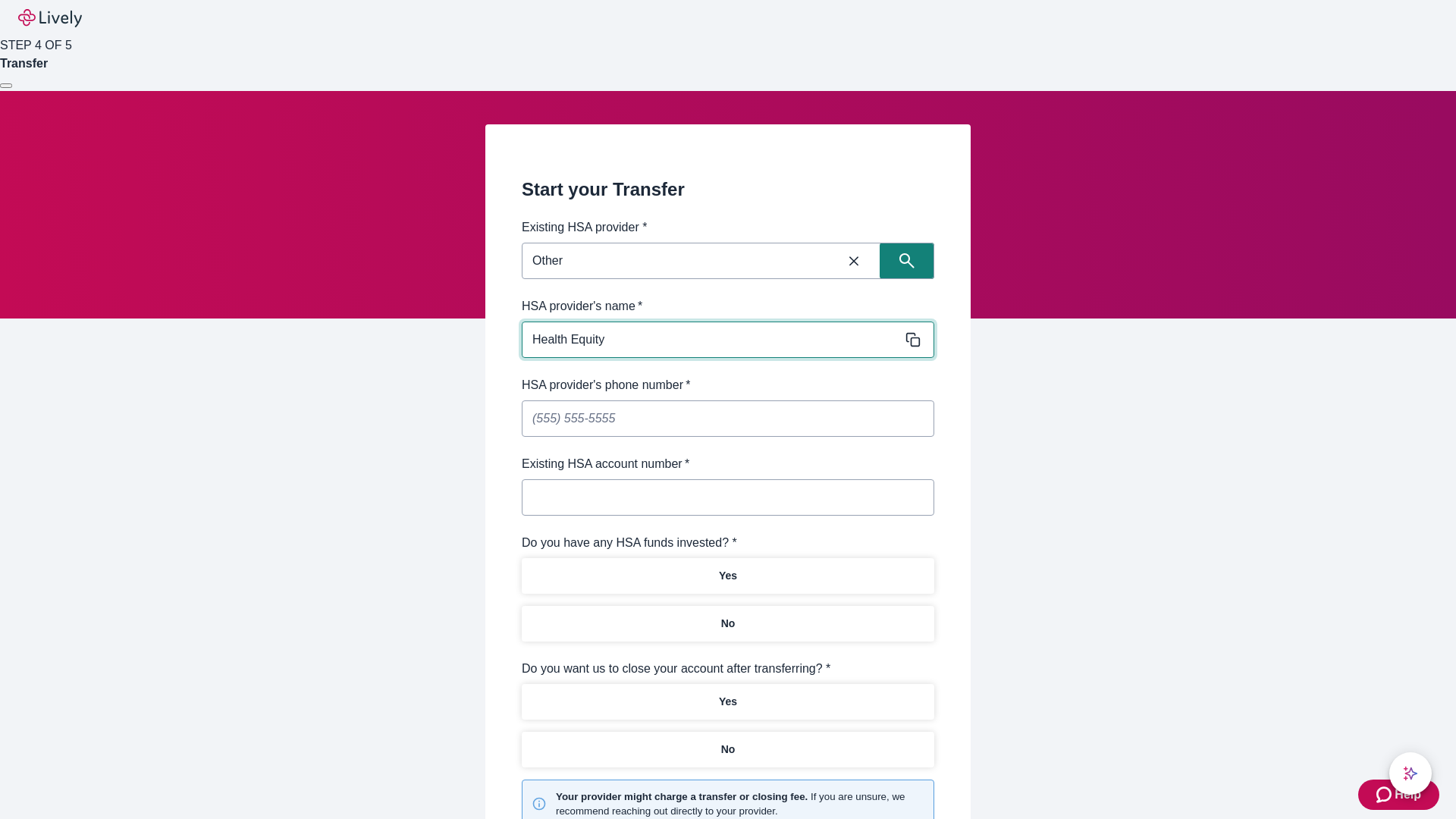
type input "Health Equity"
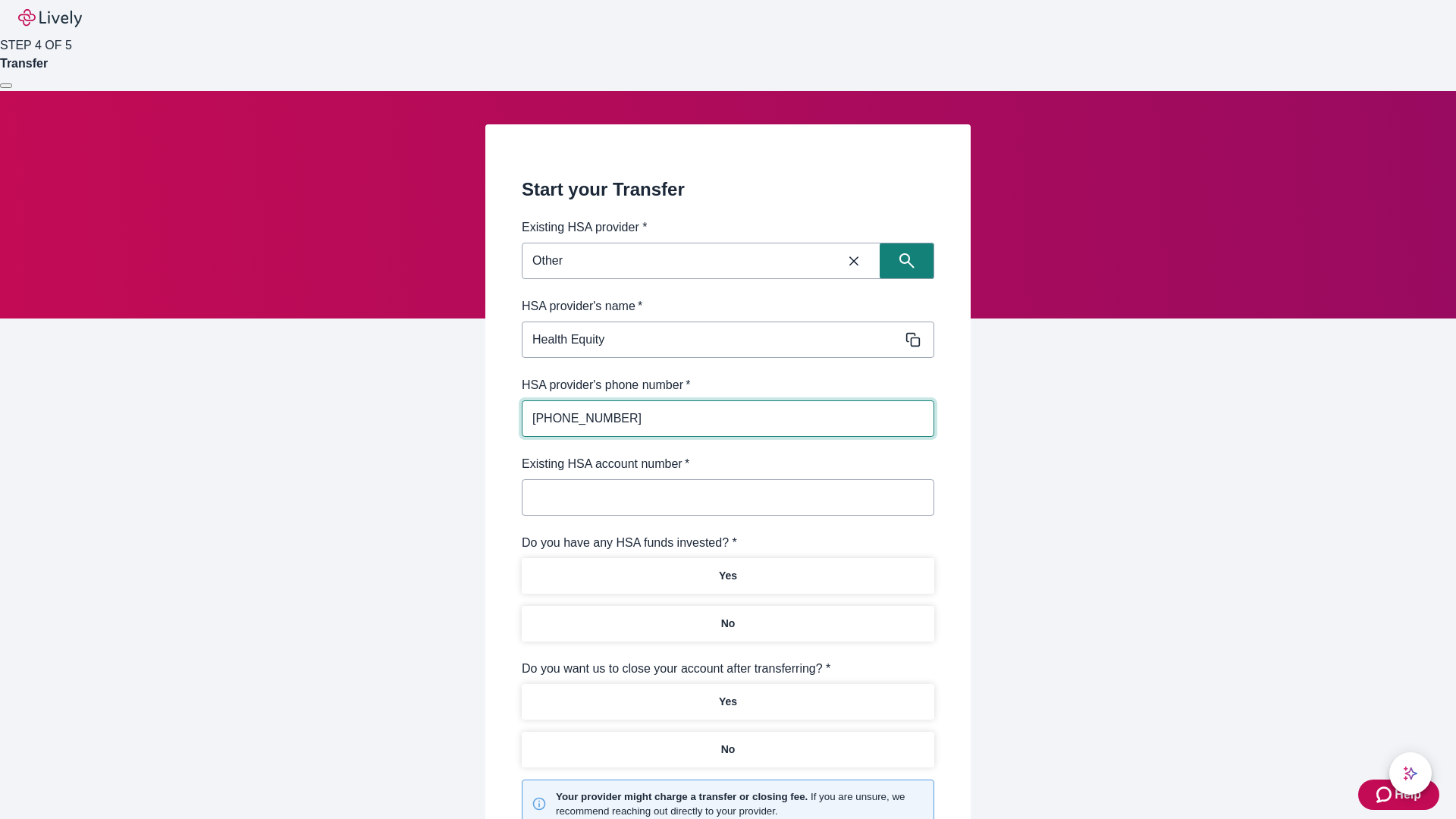
type input "(434) 343-4344"
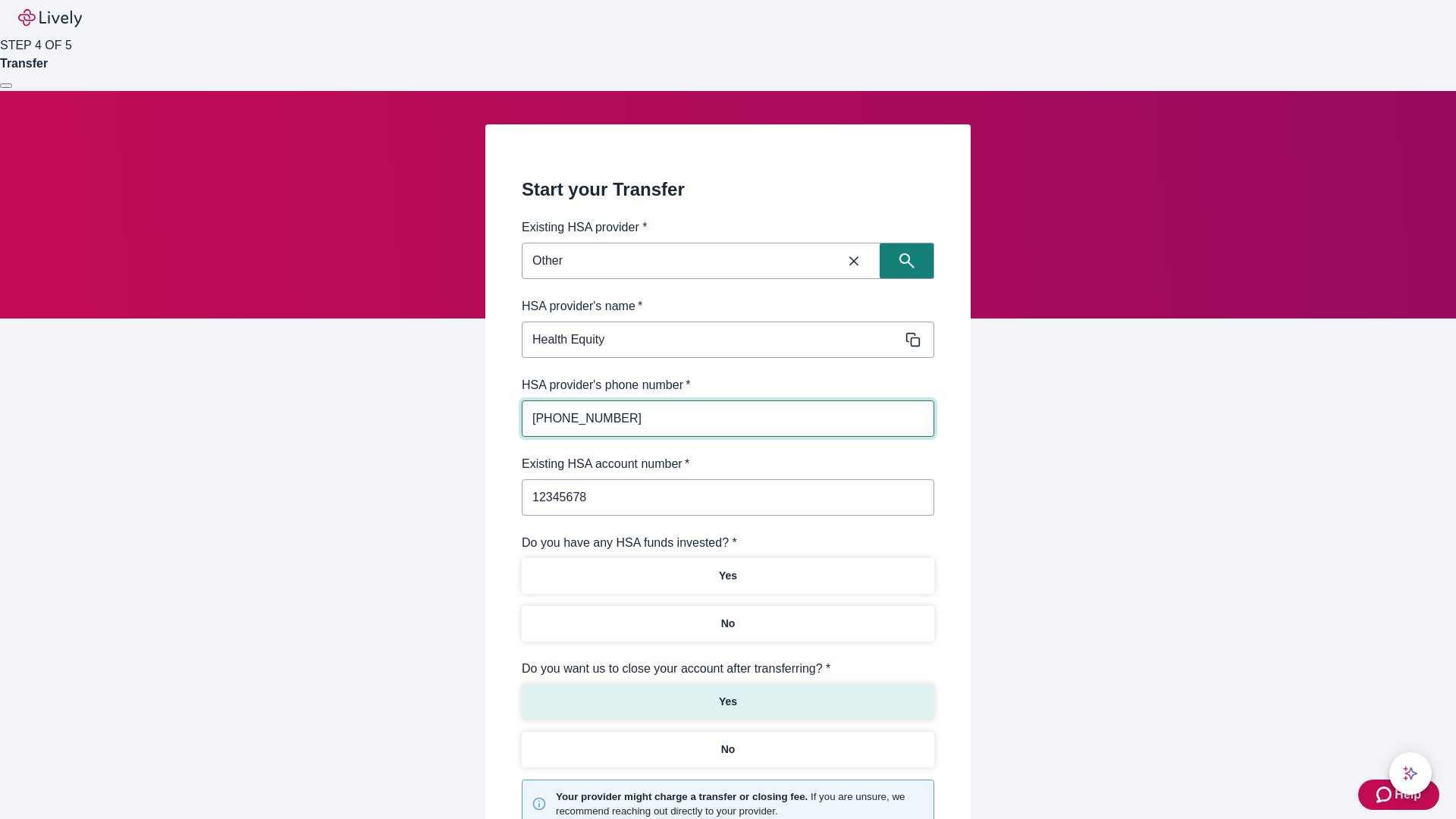
type input "12345678"
click at [728, 616] on p "No" at bounding box center [728, 624] width 14 height 16
click at [728, 694] on p "Yes" at bounding box center [728, 702] width 18 height 16
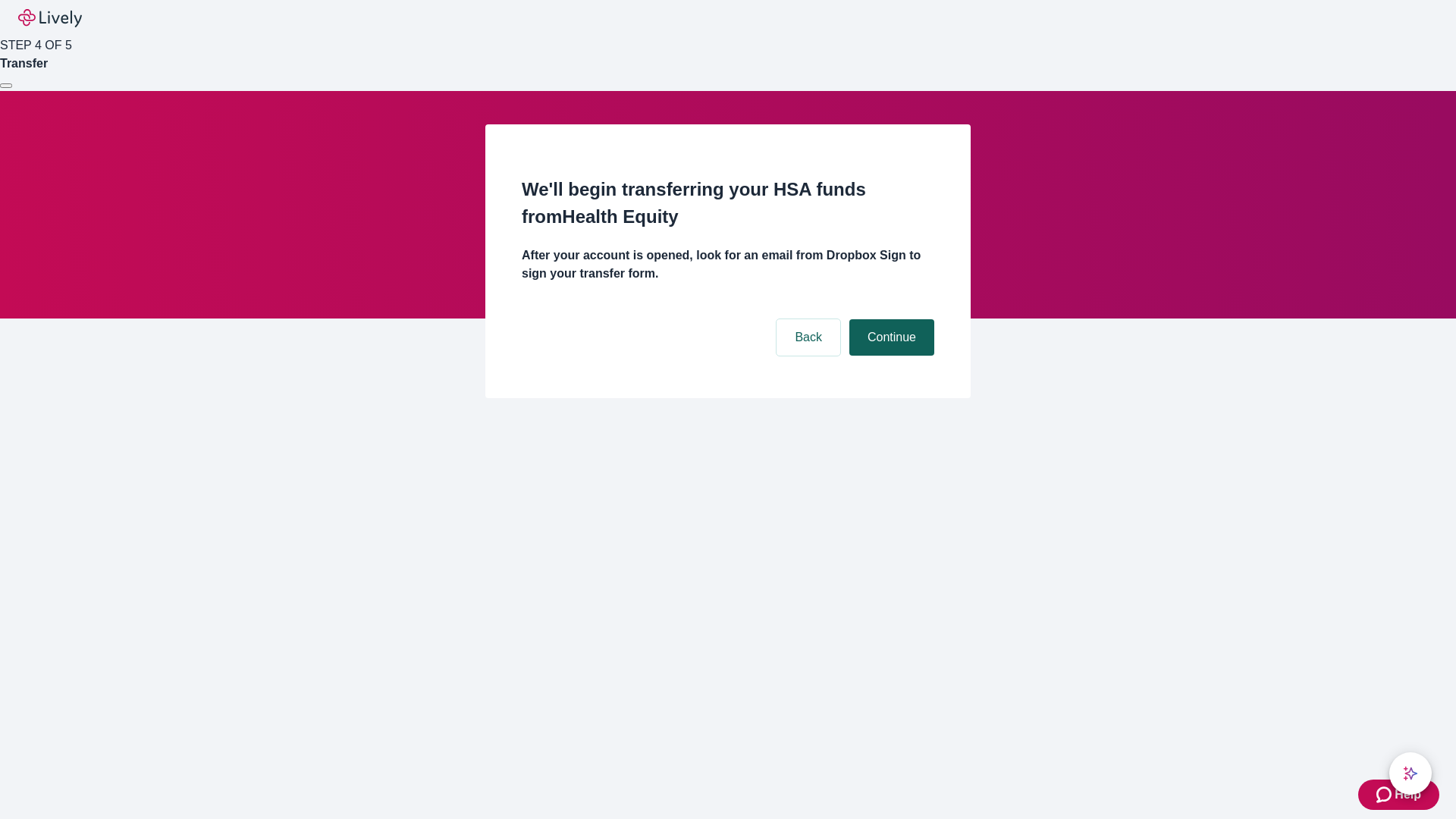
click at [890, 320] on button "Continue" at bounding box center [892, 337] width 85 height 36
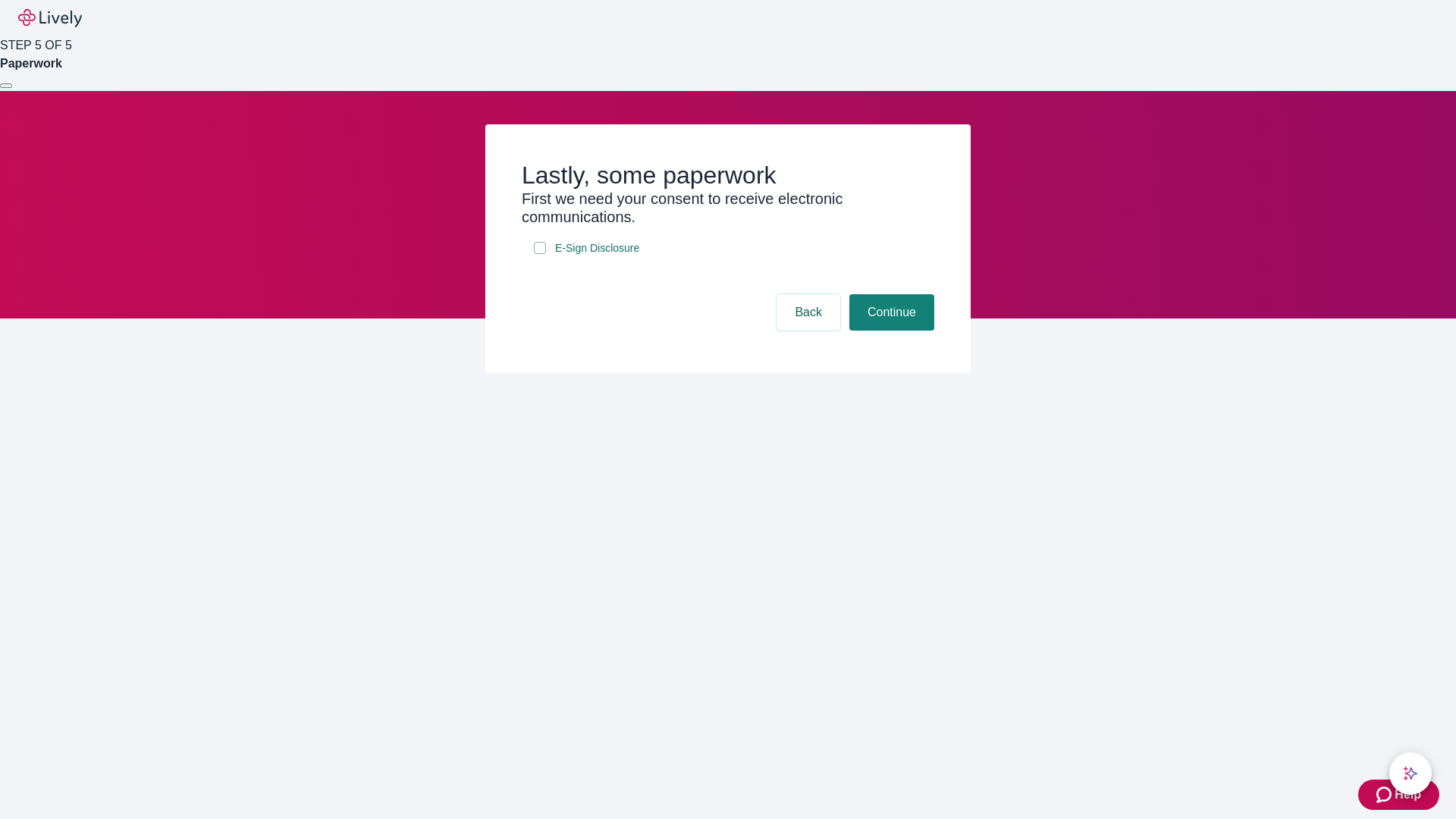
click at [540, 254] on input "E-Sign Disclosure" at bounding box center [540, 247] width 12 height 12
checkbox input "true"
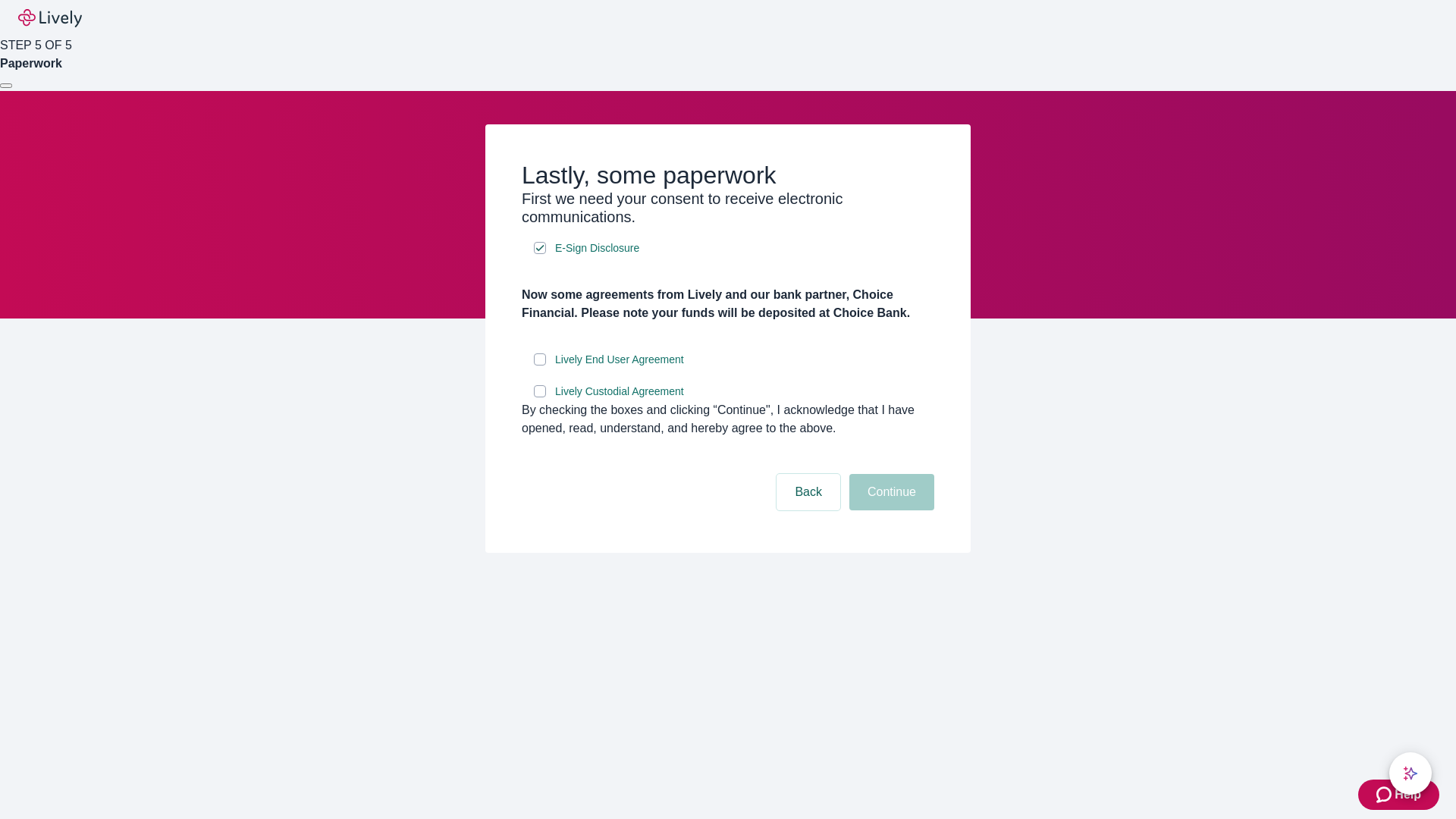
click at [540, 365] on input "Lively End User Agreement" at bounding box center [540, 359] width 12 height 12
checkbox input "true"
click at [540, 397] on input "Lively Custodial Agreement" at bounding box center [540, 391] width 12 height 12
checkbox input "true"
click at [890, 511] on button "Continue" at bounding box center [892, 491] width 85 height 36
